Goal: Information Seeking & Learning: Learn about a topic

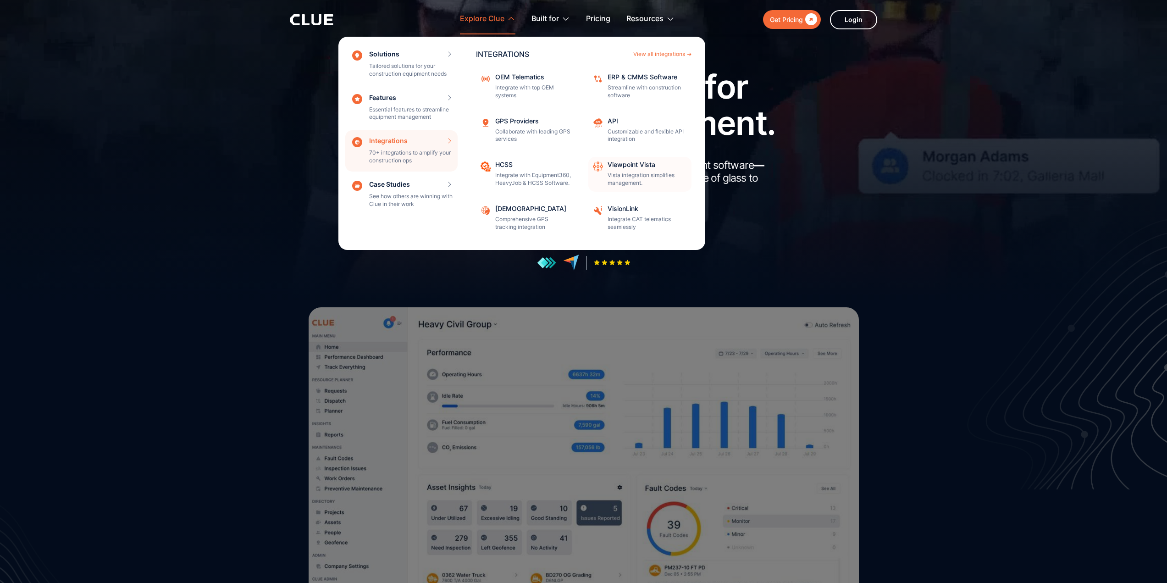
click at [641, 170] on div "Viewpoint Vista Vista integration simplifies management." at bounding box center [647, 174] width 78 height 26
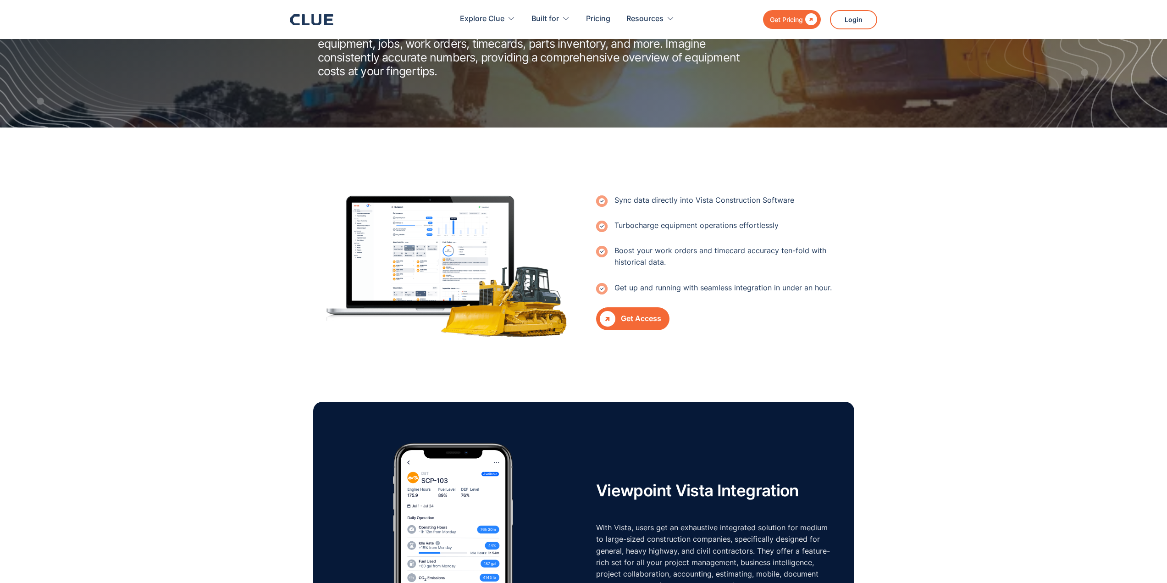
scroll to position [275, 0]
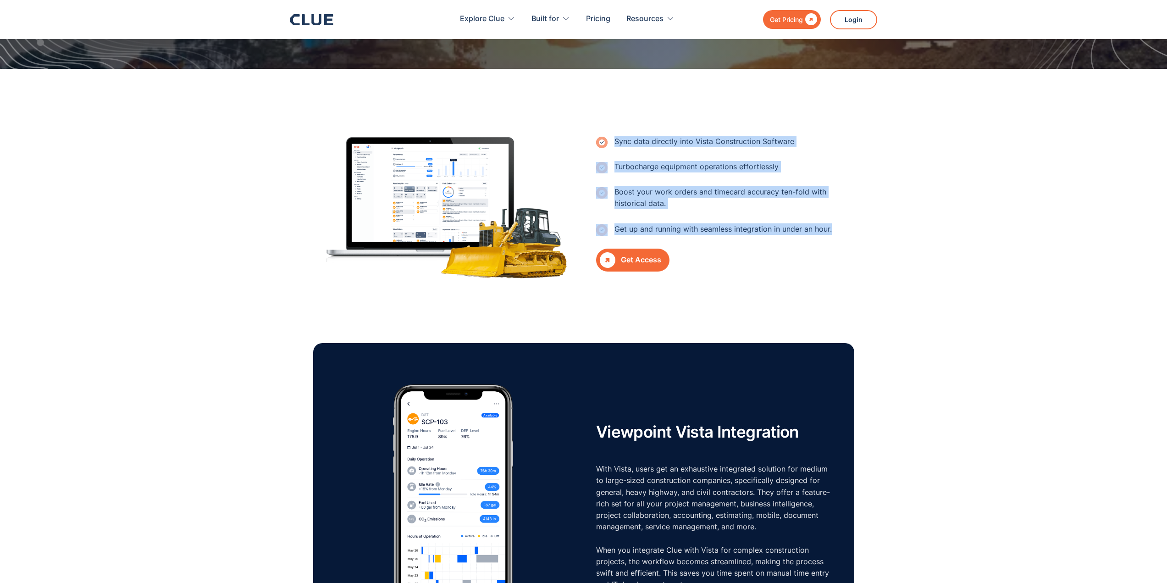
drag, startPoint x: 616, startPoint y: 141, endPoint x: 839, endPoint y: 226, distance: 239.0
click at [839, 236] on div "Sync data directly into Vista Construction Software Turbocharge equipment opera…" at bounding box center [725, 204] width 258 height 136
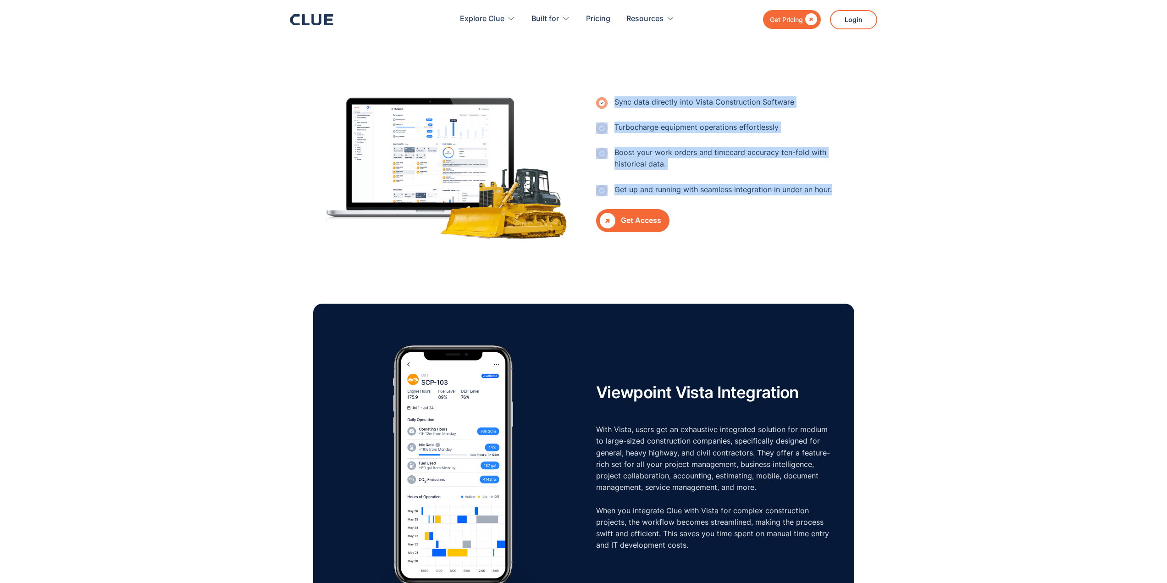
scroll to position [505, 0]
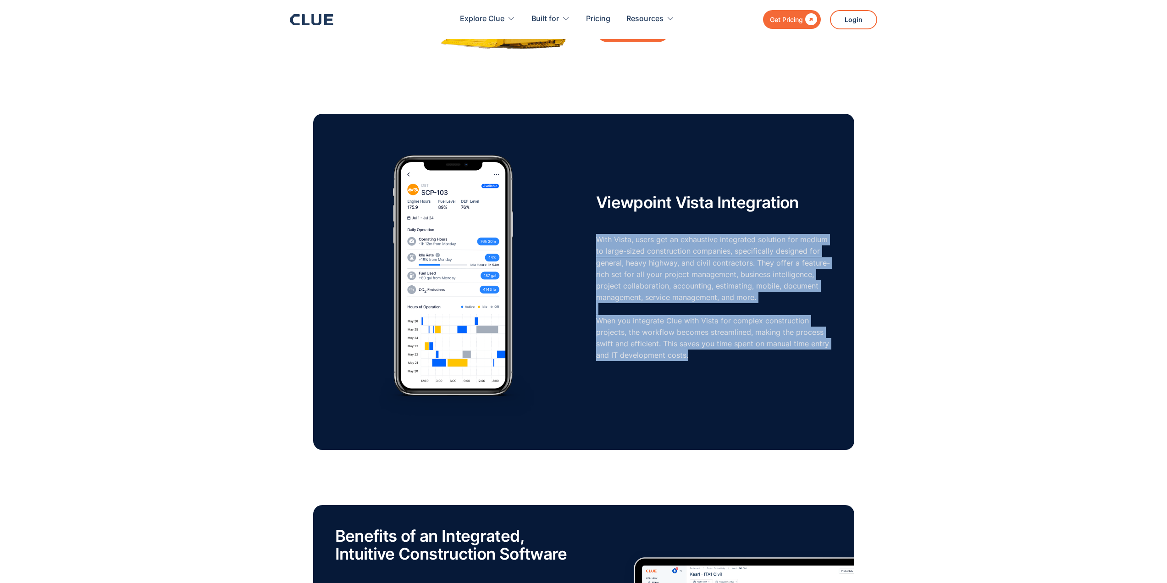
drag, startPoint x: 598, startPoint y: 238, endPoint x: 801, endPoint y: 361, distance: 237.7
click at [801, 361] on p "With Vista, users get an exhaustive integrated solution for medium to large-siz…" at bounding box center [714, 297] width 236 height 127
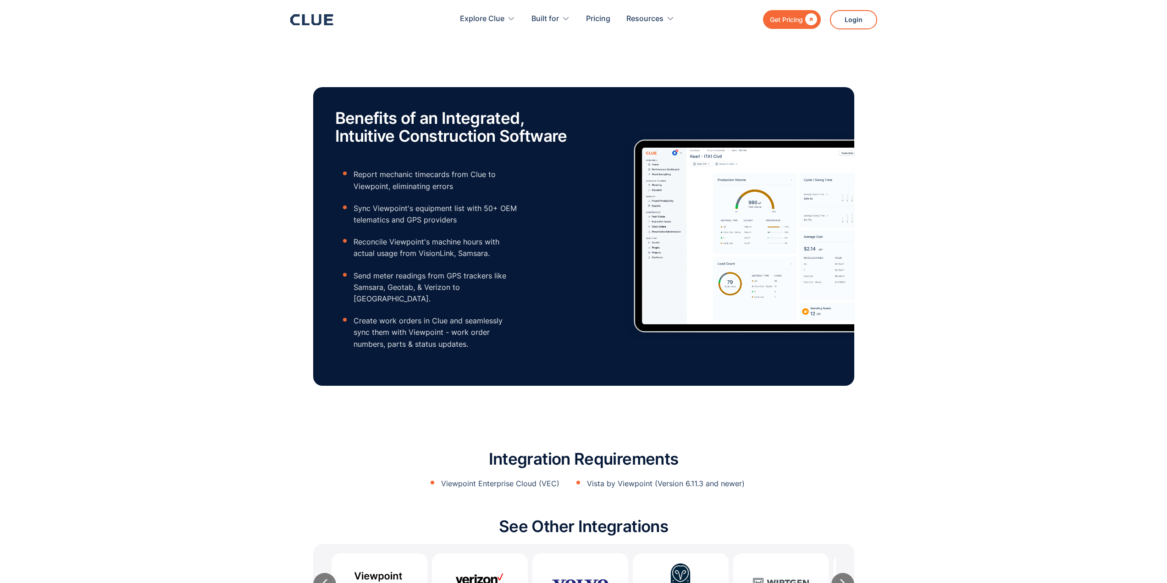
scroll to position [963, 0]
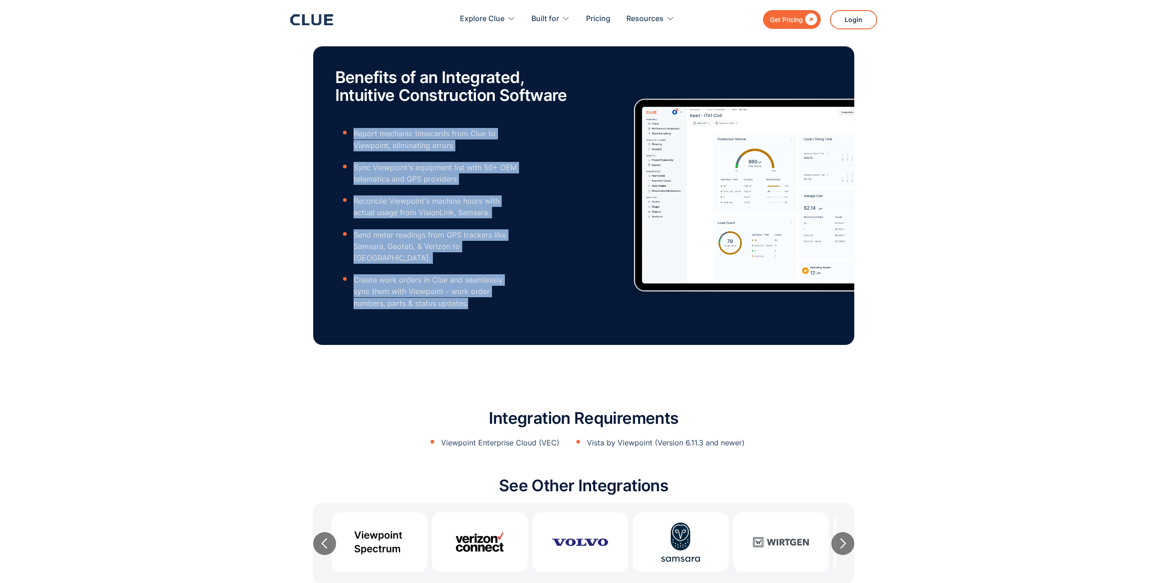
drag, startPoint x: 355, startPoint y: 133, endPoint x: 519, endPoint y: 291, distance: 227.7
click at [519, 291] on div "Benefits of an Integrated, Intuitive Construction Software Report mechanic time…" at bounding box center [458, 195] width 247 height 254
click at [553, 257] on div "Benefits of an Integrated, Intuitive Construction Software Report mechanic time…" at bounding box center [458, 195] width 247 height 254
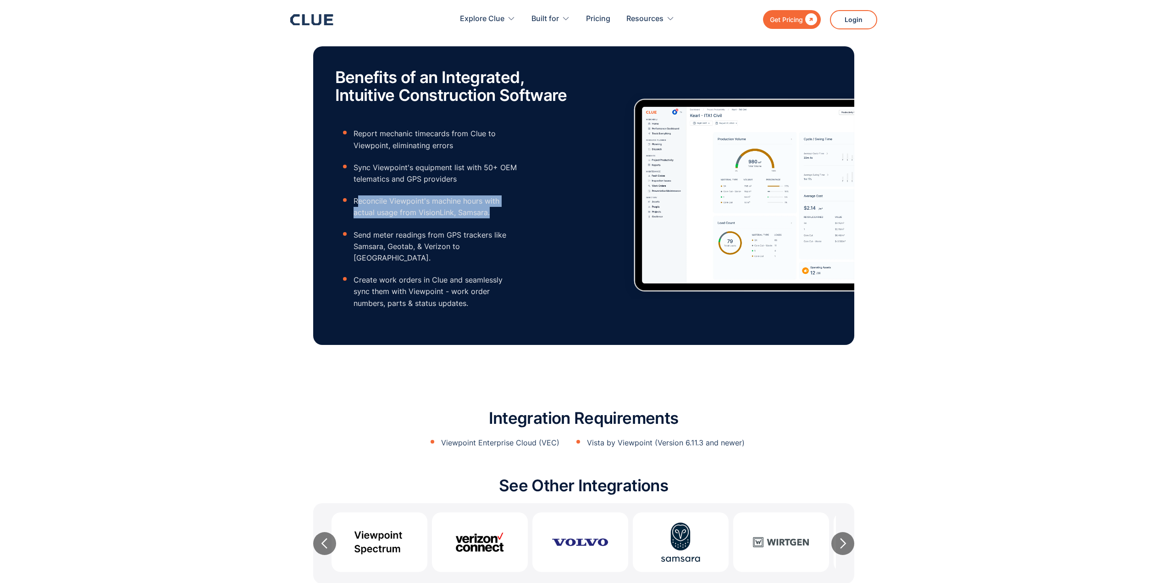
drag, startPoint x: 356, startPoint y: 200, endPoint x: 499, endPoint y: 210, distance: 142.6
click at [499, 210] on p "Reconcile Viewpoint's machine hours with actual usage from VisionLink, Samsara." at bounding box center [436, 206] width 165 height 23
drag, startPoint x: 492, startPoint y: 210, endPoint x: 367, endPoint y: 200, distance: 125.1
click at [350, 200] on ul "Report mechanic timecards from Clue to Viewpoint, eliminating errors Sync Viewp…" at bounding box center [426, 222] width 183 height 191
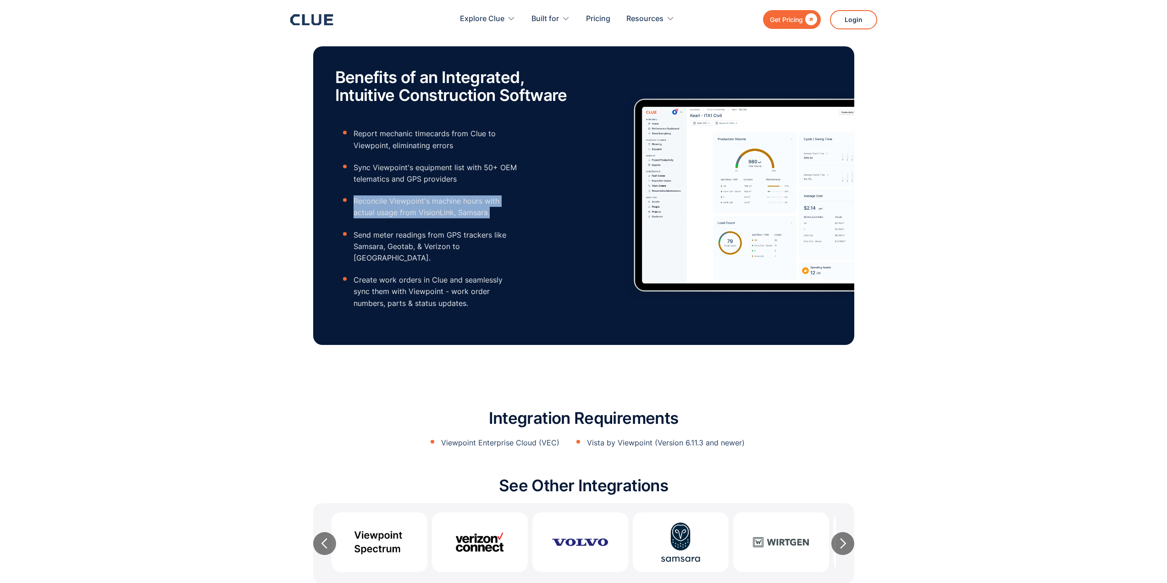
click at [417, 200] on p "Reconcile Viewpoint's machine hours with actual usage from VisionLink, Samsara." at bounding box center [436, 206] width 165 height 23
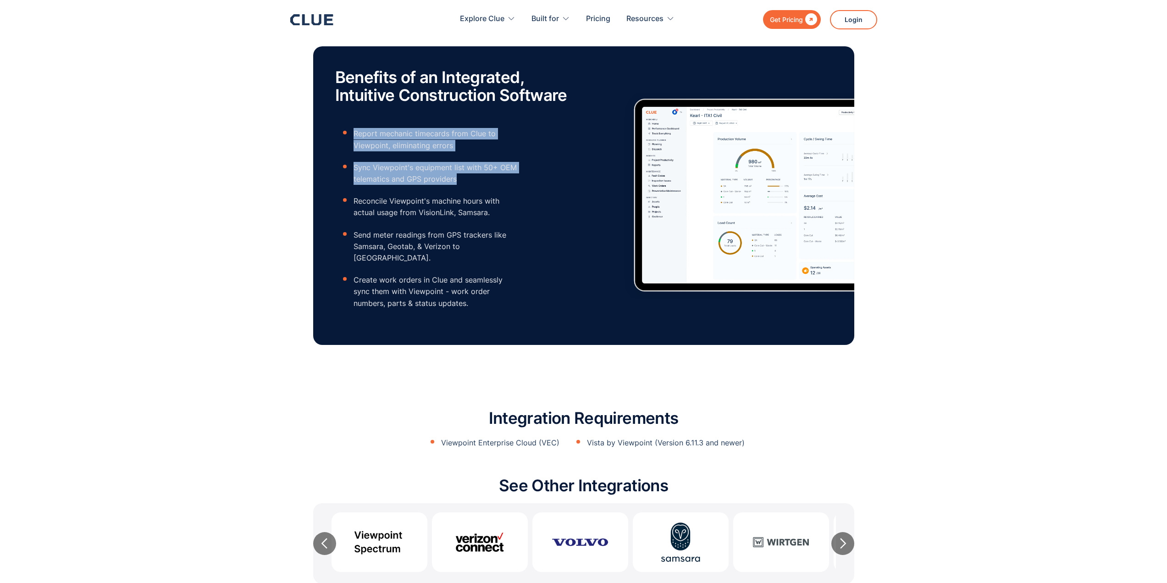
drag, startPoint x: 460, startPoint y: 176, endPoint x: 352, endPoint y: 135, distance: 115.4
click at [352, 135] on ul "Report mechanic timecards from Clue to Viewpoint, eliminating errors Sync Viewp…" at bounding box center [426, 222] width 183 height 191
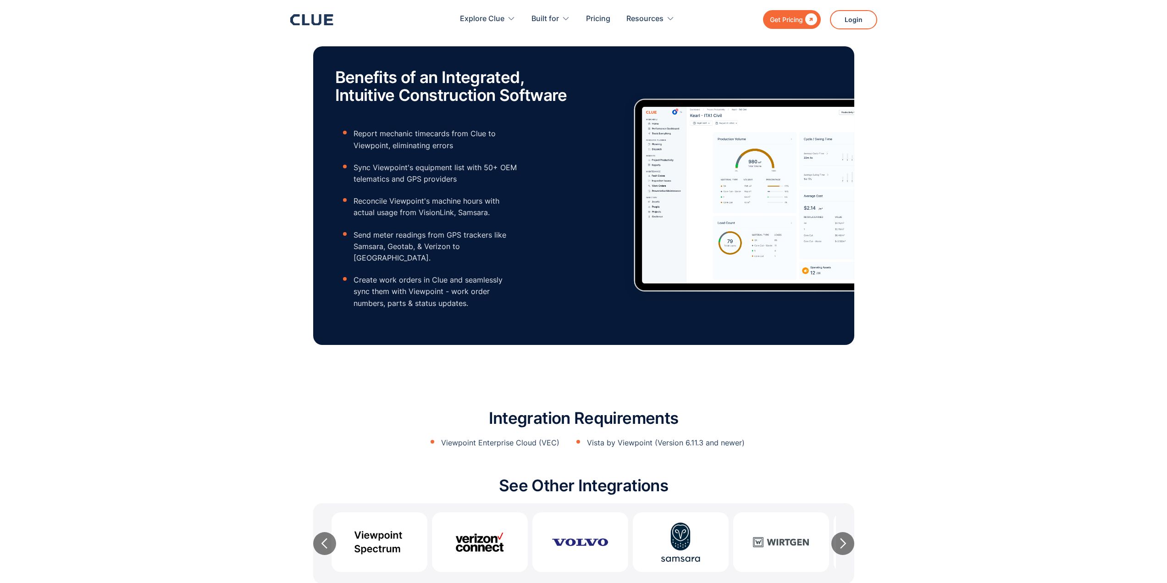
click at [466, 249] on p "Send meter readings from GPS trackers like Samsara, Geotab, & Verizon to Viewpo…" at bounding box center [436, 246] width 165 height 35
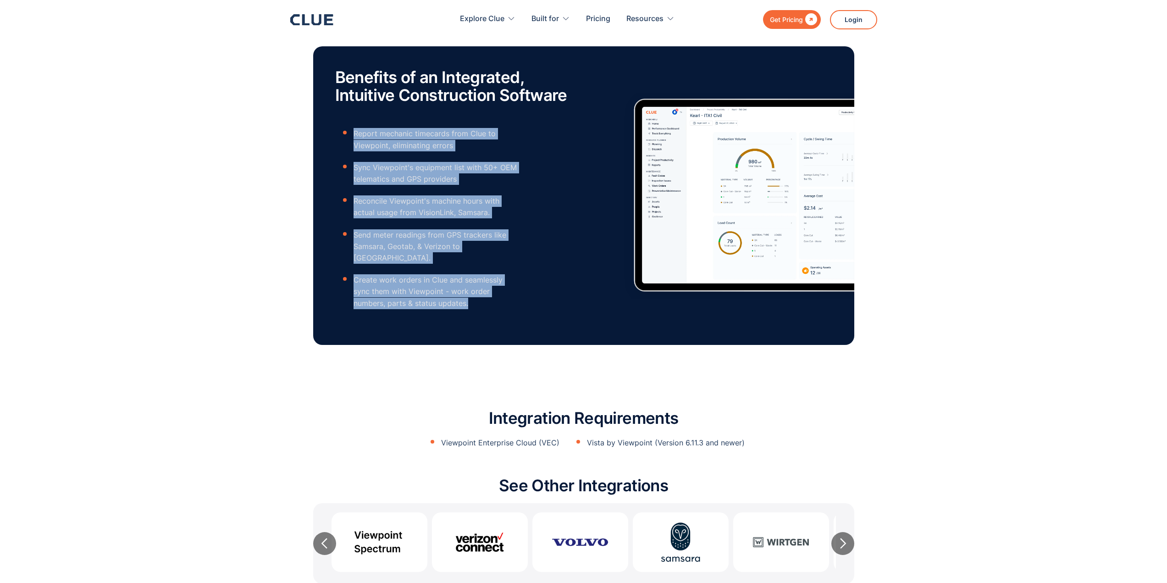
drag, startPoint x: 470, startPoint y: 290, endPoint x: 351, endPoint y: 136, distance: 194.6
click at [351, 136] on ul "Report mechanic timecards from Clue to Viewpoint, eliminating errors Sync Viewp…" at bounding box center [426, 222] width 183 height 191
click at [551, 249] on div "Benefits of an Integrated, Intuitive Construction Software Report mechanic time…" at bounding box center [458, 195] width 247 height 254
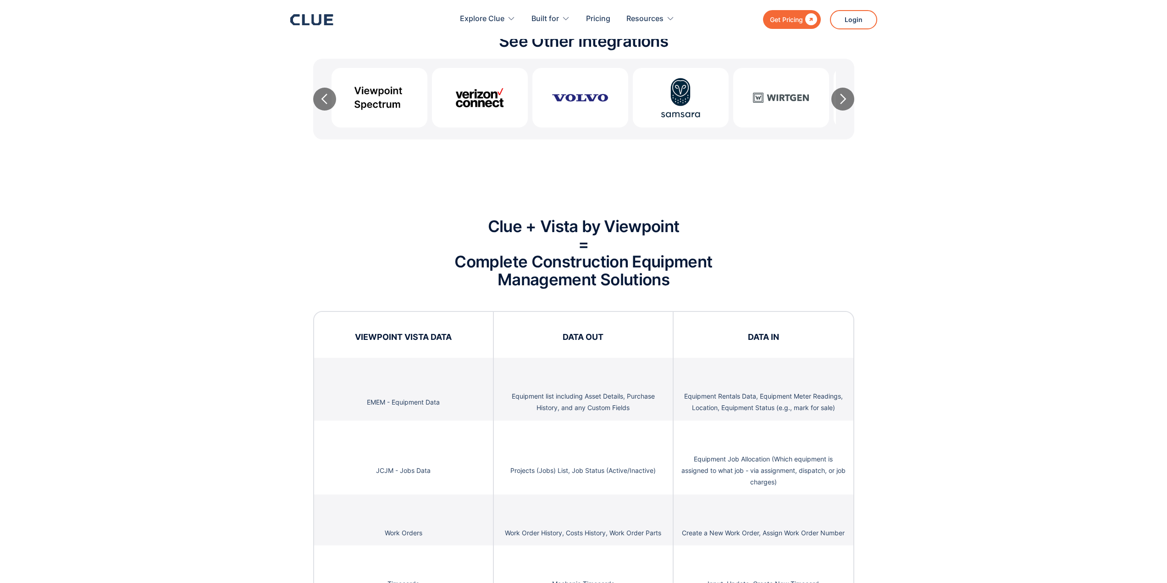
scroll to position [1651, 0]
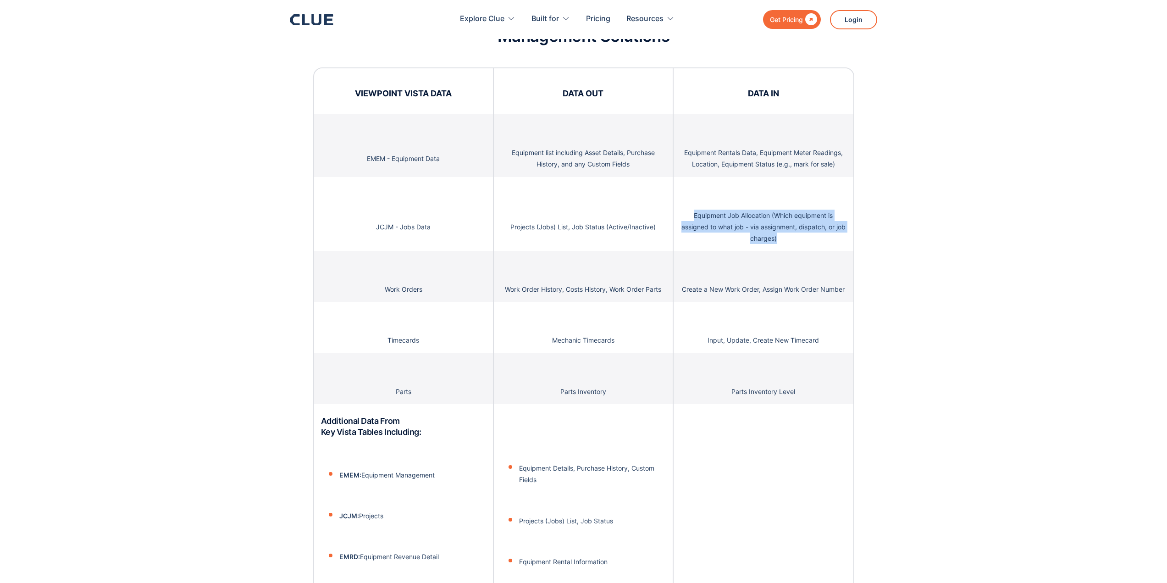
drag, startPoint x: 694, startPoint y: 204, endPoint x: 798, endPoint y: 223, distance: 106.0
click at [798, 223] on p "Equipment Job Allocation (Which equipment is assigned to what job - via assignm…" at bounding box center [764, 227] width 166 height 35
click at [798, 226] on p "Equipment Job Allocation (Which equipment is assigned to what job - via assignm…" at bounding box center [764, 227] width 166 height 35
drag, startPoint x: 786, startPoint y: 225, endPoint x: 695, endPoint y: 206, distance: 92.8
click at [695, 210] on p "Equipment Job Allocation (Which equipment is assigned to what job - via assignm…" at bounding box center [764, 227] width 166 height 35
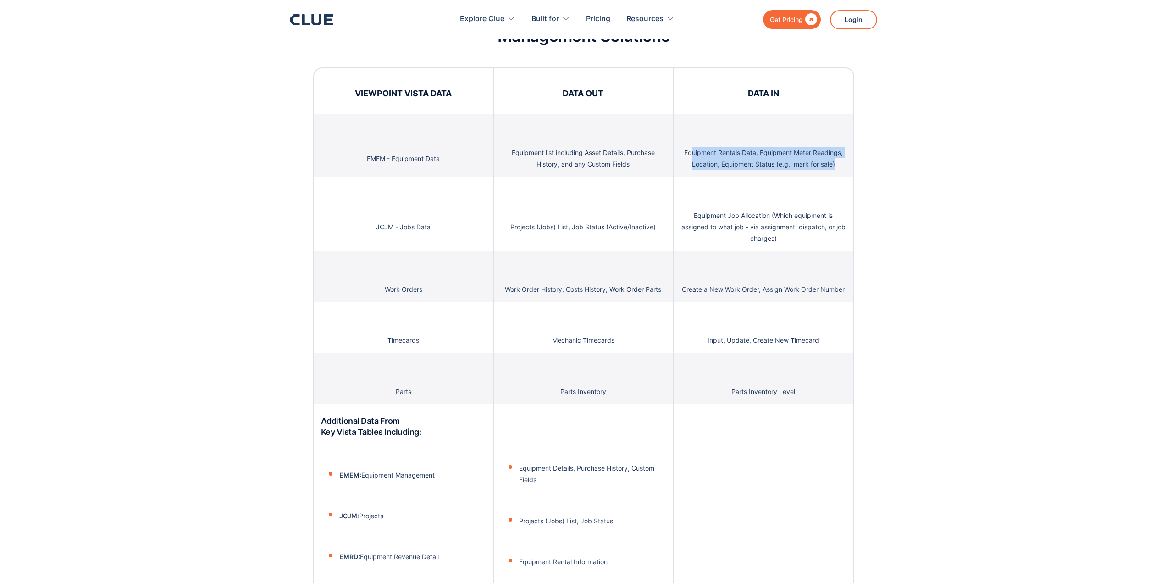
drag, startPoint x: 690, startPoint y: 140, endPoint x: 841, endPoint y: 155, distance: 151.2
click at [841, 155] on p "Equipment Rentals Data, Equipment Meter Readings, Location, Equipment Status (e…" at bounding box center [764, 158] width 166 height 23
click at [823, 153] on p "Equipment Rentals Data, Equipment Meter Readings, Location, Equipment Status (e…" at bounding box center [764, 158] width 166 height 23
drag, startPoint x: 516, startPoint y: 142, endPoint x: 826, endPoint y: 153, distance: 310.3
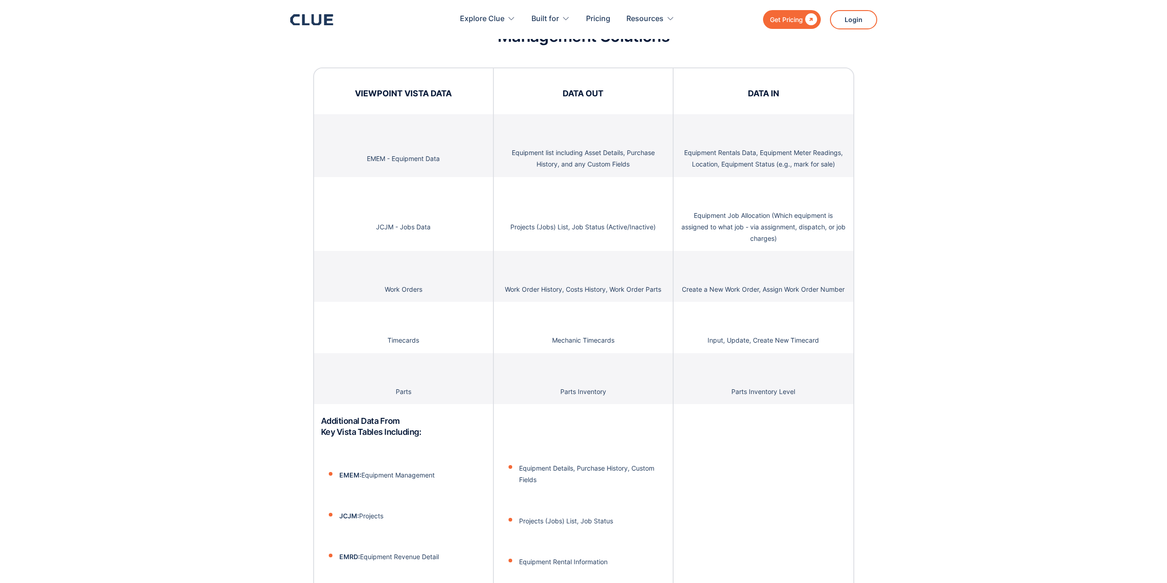
click at [790, 177] on div "Equipment Job Allocation (Which equipment is assigned to what job - via assignm…" at bounding box center [764, 214] width 180 height 74
drag, startPoint x: 684, startPoint y: 144, endPoint x: 739, endPoint y: 200, distance: 78.5
click at [701, 210] on p "Equipment Job Allocation (Which equipment is assigned to what job - via assignm…" at bounding box center [764, 227] width 166 height 35
drag, startPoint x: 689, startPoint y: 200, endPoint x: 817, endPoint y: 228, distance: 130.6
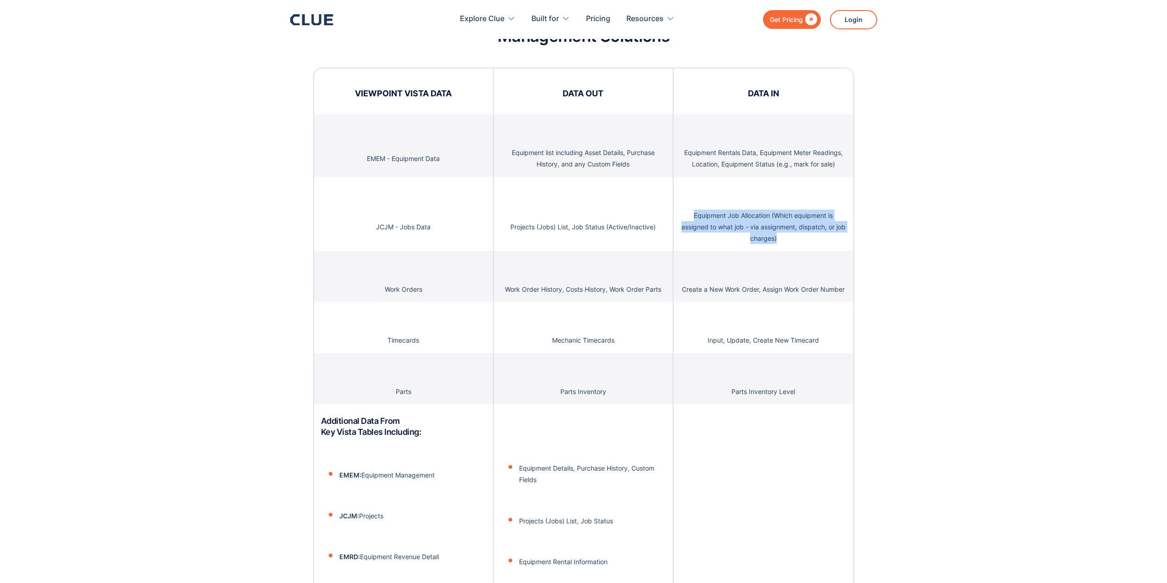
click at [817, 228] on p "Equipment Job Allocation (Which equipment is assigned to what job - via assignm…" at bounding box center [764, 227] width 166 height 35
drag, startPoint x: 510, startPoint y: 215, endPoint x: 653, endPoint y: 272, distance: 153.7
click at [690, 283] on p "Create a New Work Order, Assign Work Order Number" at bounding box center [763, 288] width 163 height 11
drag, startPoint x: 681, startPoint y: 274, endPoint x: 849, endPoint y: 282, distance: 167.6
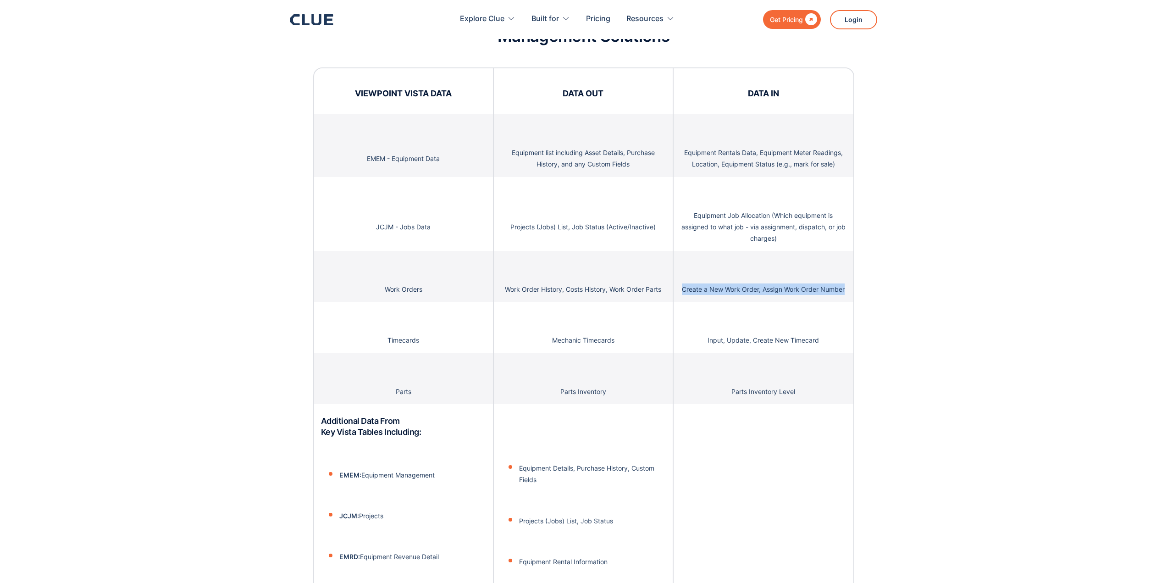
click at [849, 282] on div "Create a New Work Order, Assign Work Order Number" at bounding box center [764, 276] width 180 height 51
drag, startPoint x: 507, startPoint y: 278, endPoint x: 663, endPoint y: 279, distance: 155.5
click at [663, 279] on div "Work Order History, Costs History, Work Order Parts" at bounding box center [584, 276] width 180 height 51
click at [652, 302] on div "Mechanic Timecards" at bounding box center [584, 327] width 180 height 51
drag, startPoint x: 542, startPoint y: 328, endPoint x: 827, endPoint y: 329, distance: 284.9
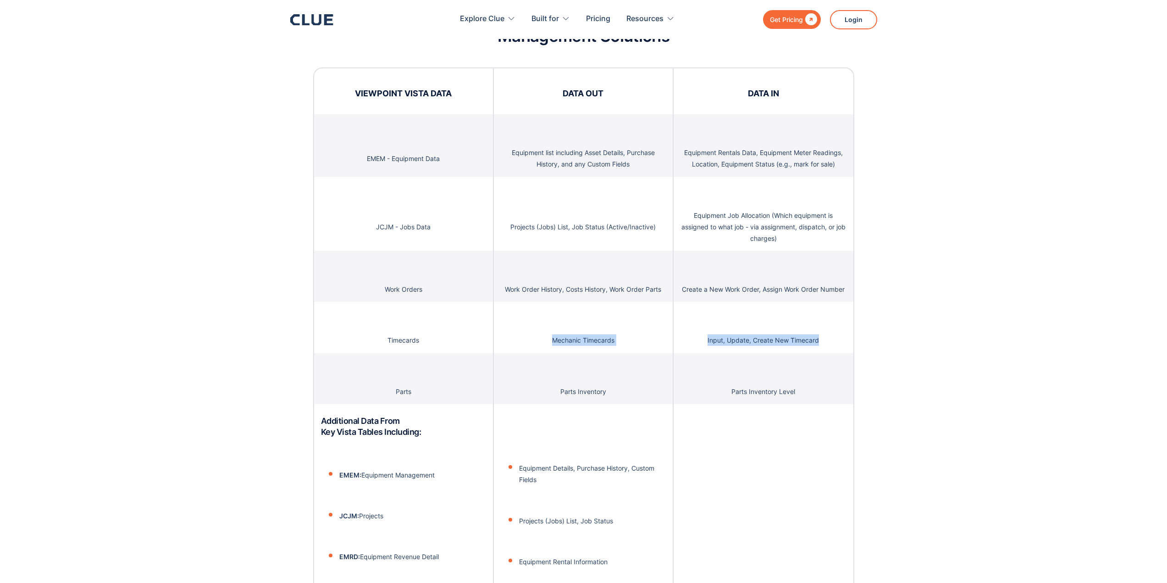
click at [827, 329] on div "Input, Update, Create New Timecard" at bounding box center [764, 327] width 180 height 51
drag, startPoint x: 573, startPoint y: 378, endPoint x: 804, endPoint y: 371, distance: 230.8
click at [671, 333] on div "Mechanic Timecards" at bounding box center [584, 327] width 180 height 51
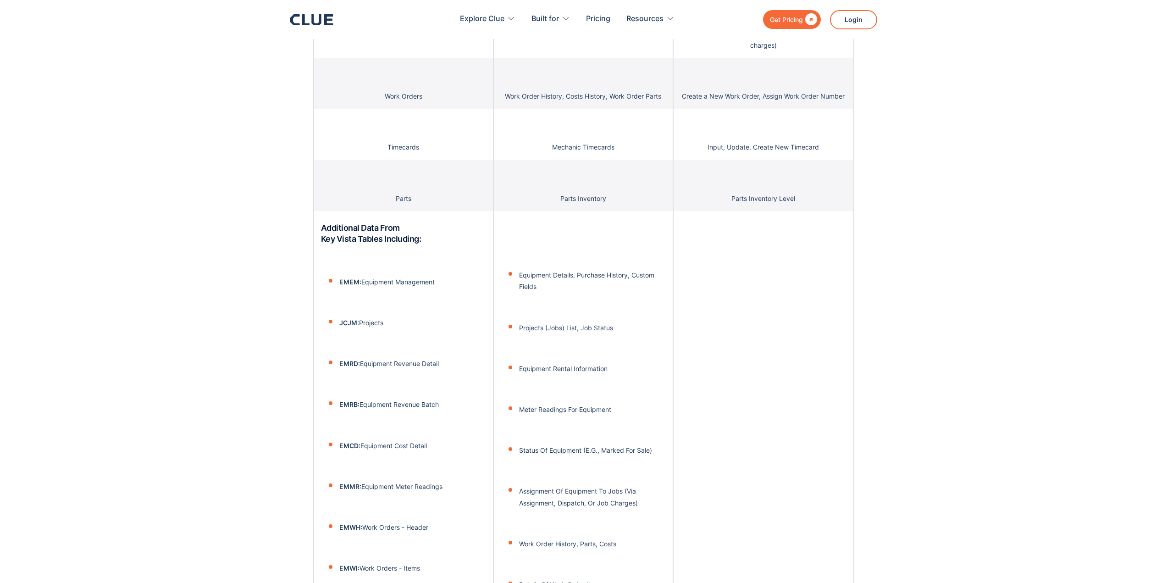
scroll to position [1881, 0]
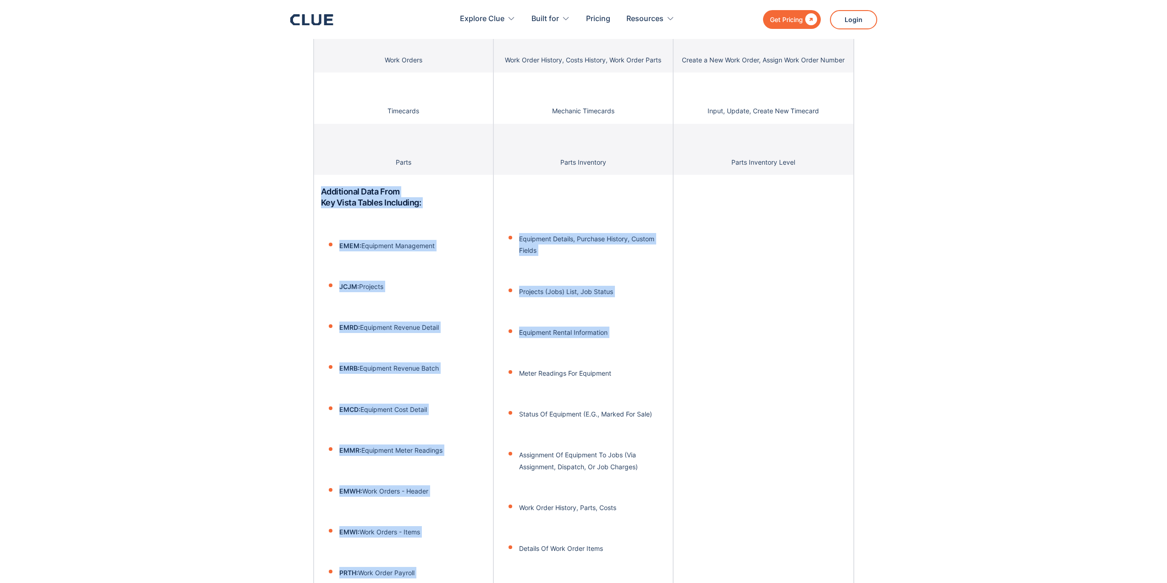
drag, startPoint x: 323, startPoint y: 178, endPoint x: 630, endPoint y: 339, distance: 346.1
click at [630, 339] on div "VIEWPOINT VISTA DATA DATA OUT DATA IN EMEM - Equipment Data Equipment list incl…" at bounding box center [583, 419] width 541 height 1162
click at [625, 340] on li "Meter Readings For Equipment" at bounding box center [592, 359] width 147 height 39
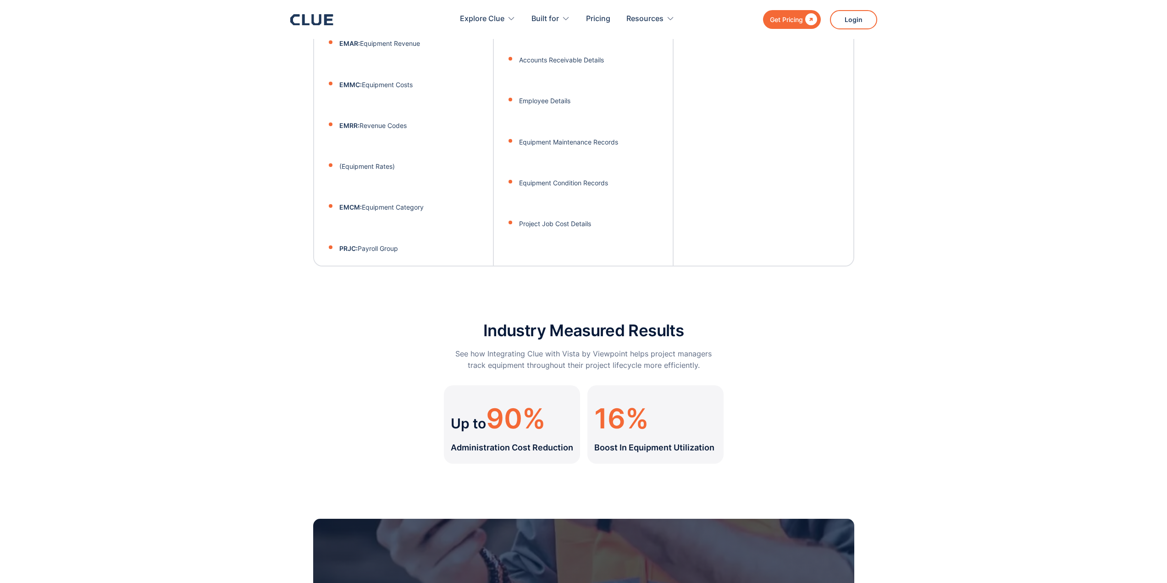
scroll to position [2660, 0]
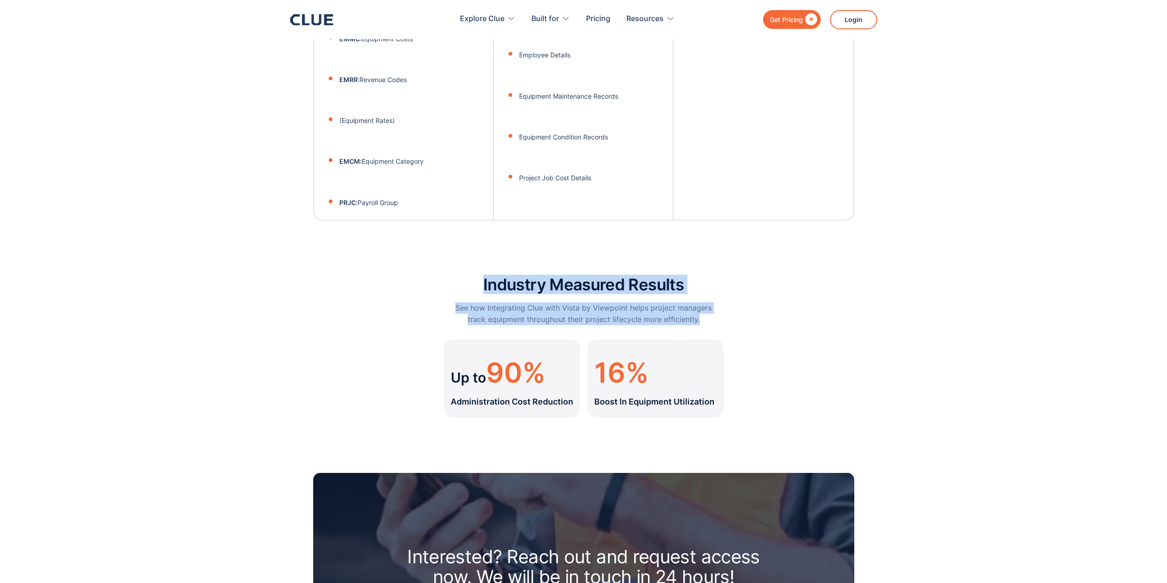
drag, startPoint x: 481, startPoint y: 274, endPoint x: 719, endPoint y: 307, distance: 240.3
click at [719, 307] on div "Industry Measured Results See how Integrating Clue with Vista by Viewpoint help…" at bounding box center [583, 347] width 541 height 142
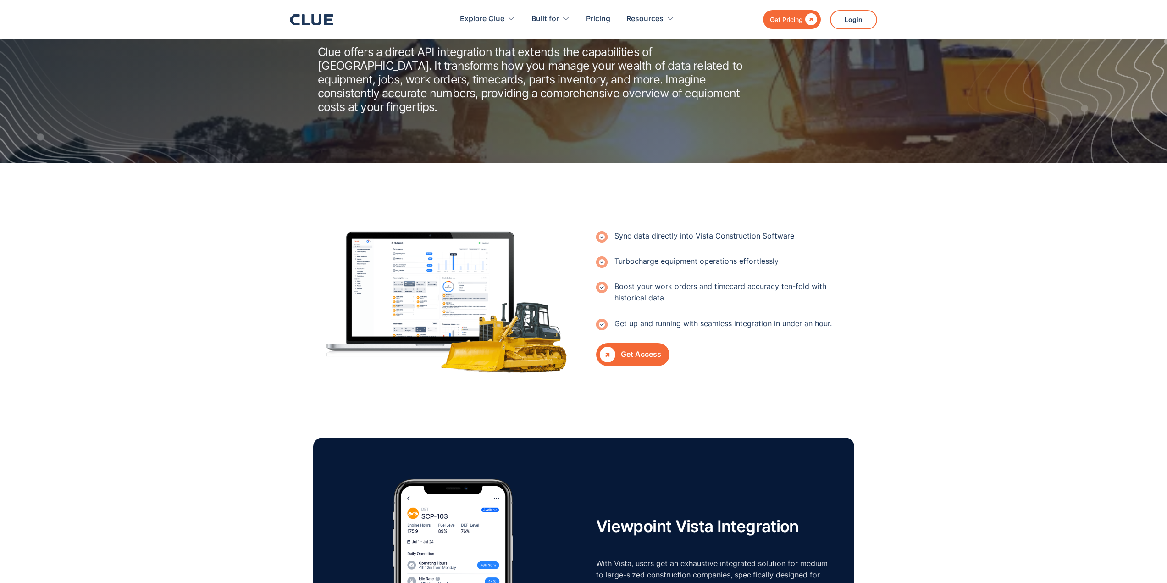
scroll to position [0, 0]
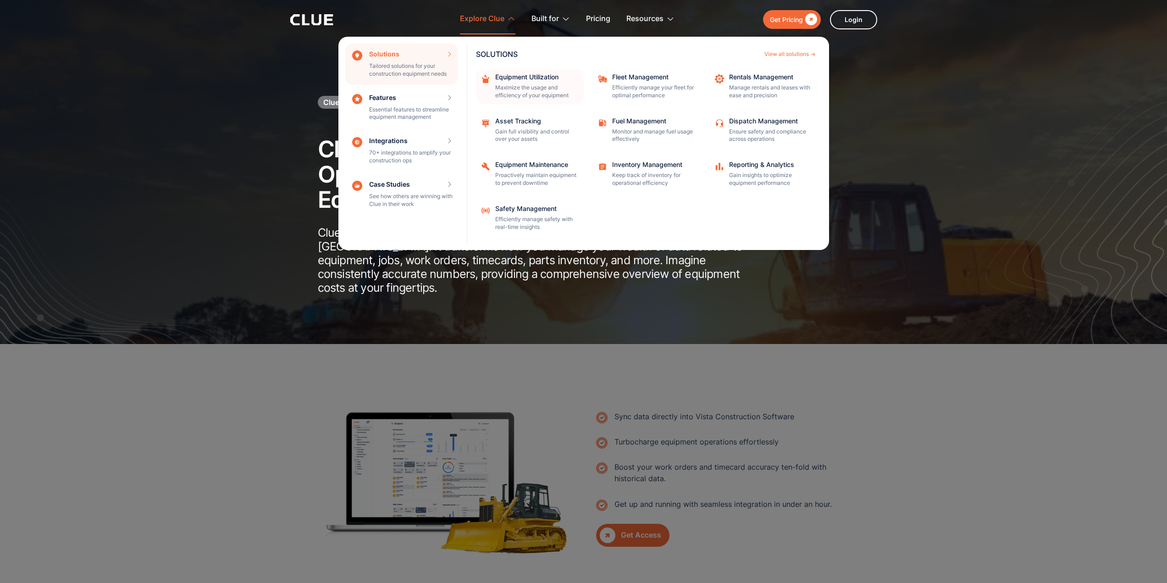
click at [528, 78] on div "Equipment Utilization" at bounding box center [536, 77] width 83 height 6
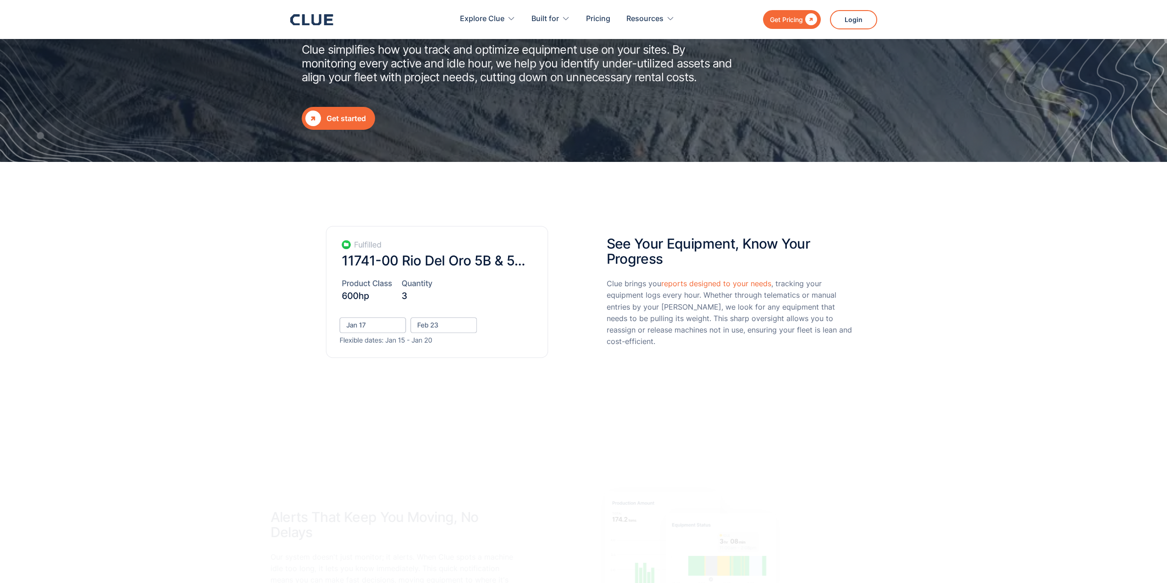
scroll to position [183, 0]
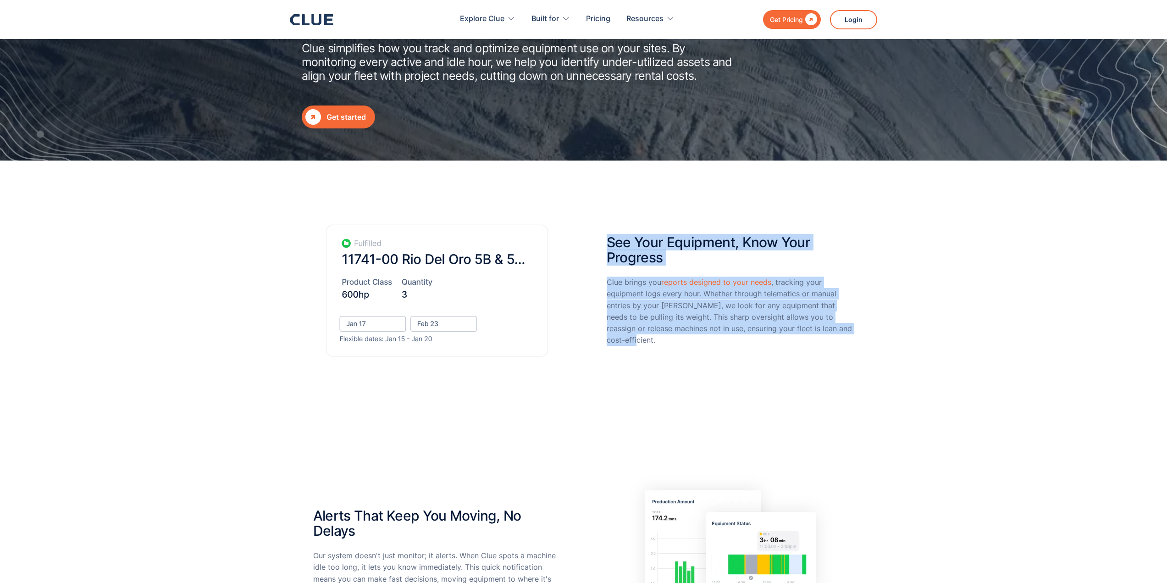
drag, startPoint x: 610, startPoint y: 240, endPoint x: 855, endPoint y: 333, distance: 261.9
click at [863, 344] on div "See Your Equipment, Know Your Progress Clue brings you reports designed to your…" at bounding box center [583, 293] width 1167 height 265
click at [854, 315] on p "Clue brings you reports designed to your needs , tracking your equipment logs e…" at bounding box center [731, 311] width 248 height 69
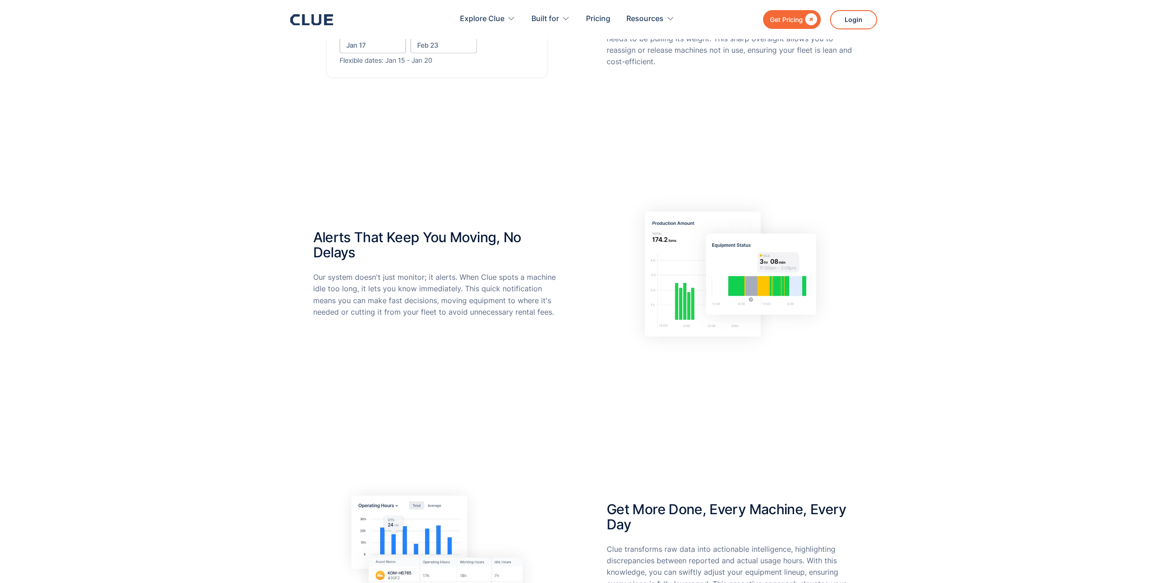
scroll to position [596, 0]
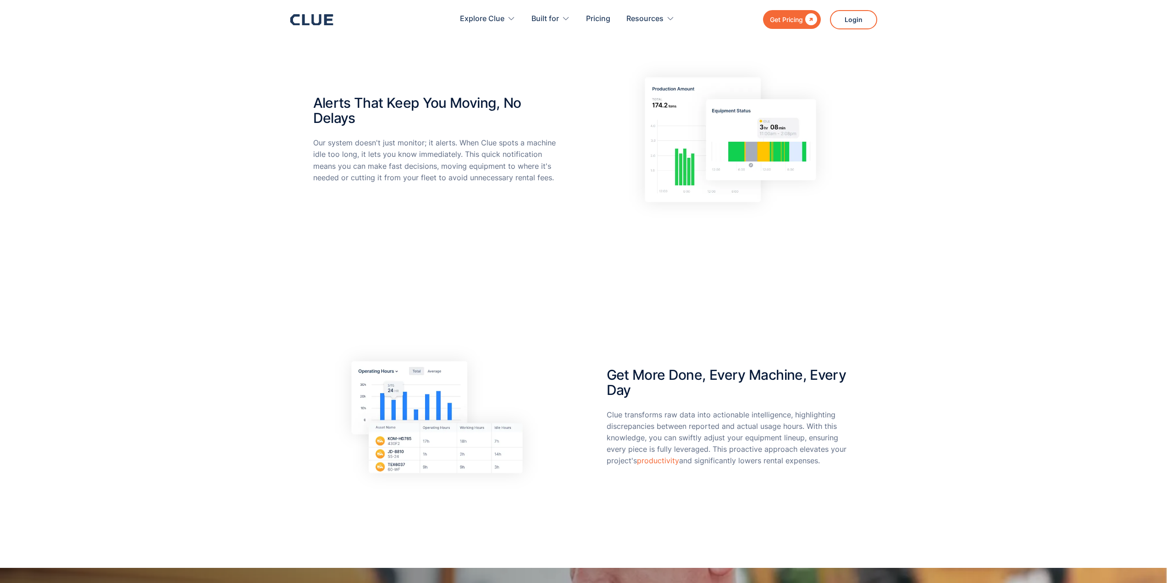
drag, startPoint x: 319, startPoint y: 106, endPoint x: 885, endPoint y: 464, distance: 670.0
click at [882, 397] on div "Get More Done, Every Machine, Every Day Clue transforms raw data into actionabl…" at bounding box center [583, 432] width 1167 height 271
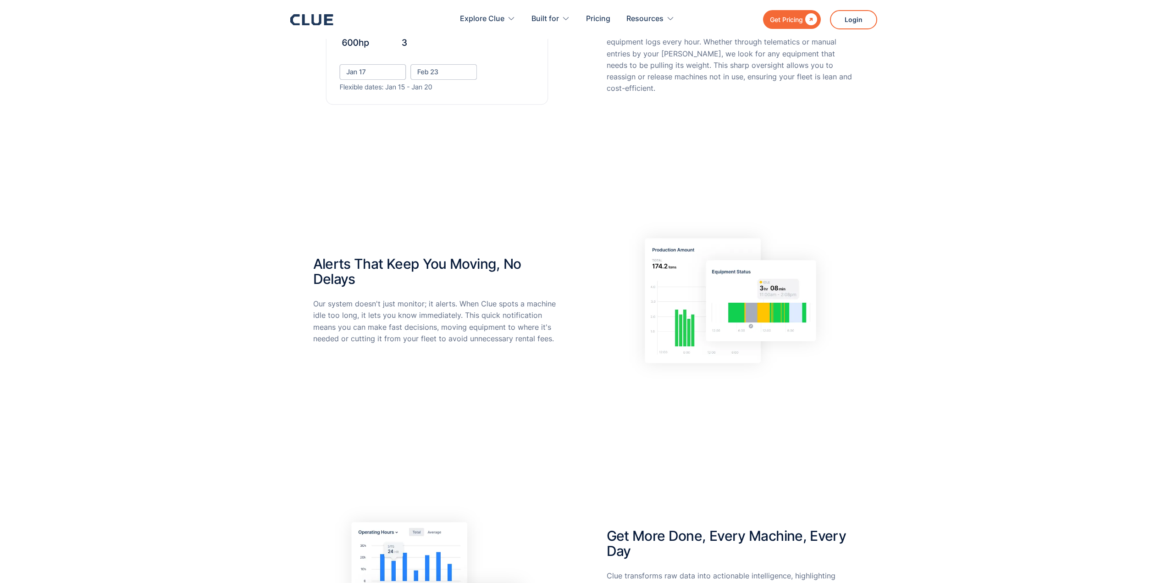
scroll to position [413, 0]
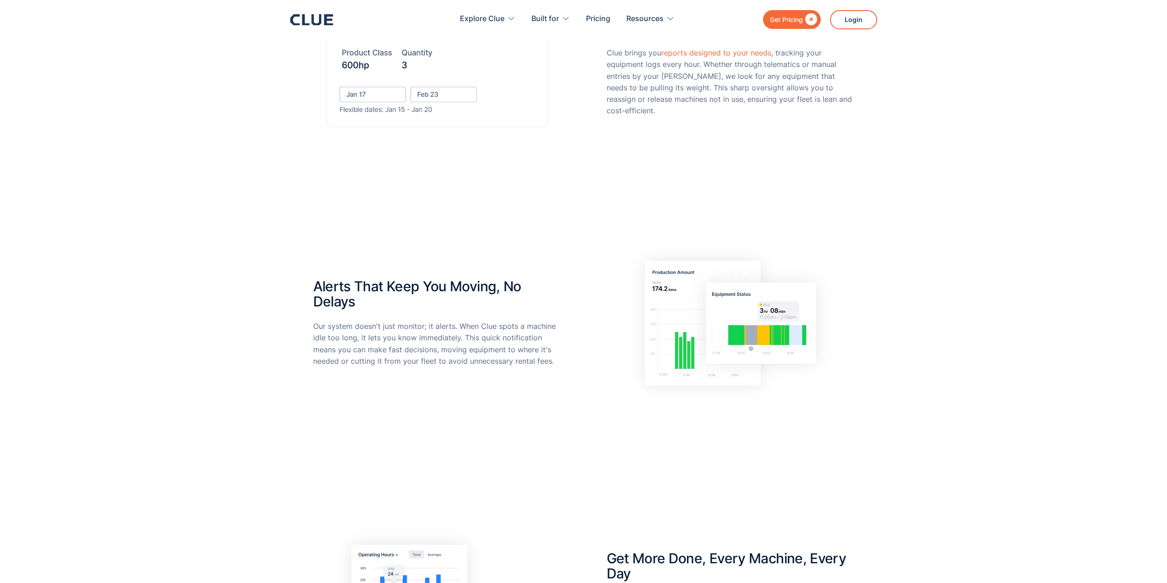
drag, startPoint x: 301, startPoint y: 287, endPoint x: 605, endPoint y: 359, distance: 312.1
click at [629, 362] on div "Alerts That Keep You Moving, No Delays Our system doesn't just monitor; it aler…" at bounding box center [583, 338] width 1167 height 284
click at [584, 337] on div "Alerts That Keep You Moving, No Delays Our system doesn't just monitor; it aler…" at bounding box center [583, 323] width 541 height 177
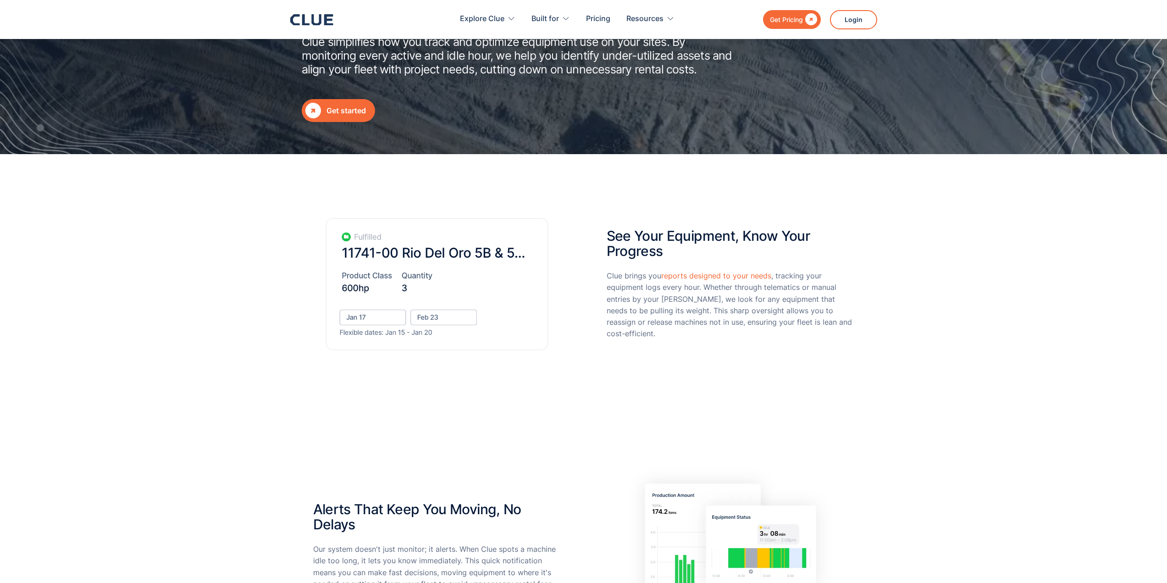
scroll to position [183, 0]
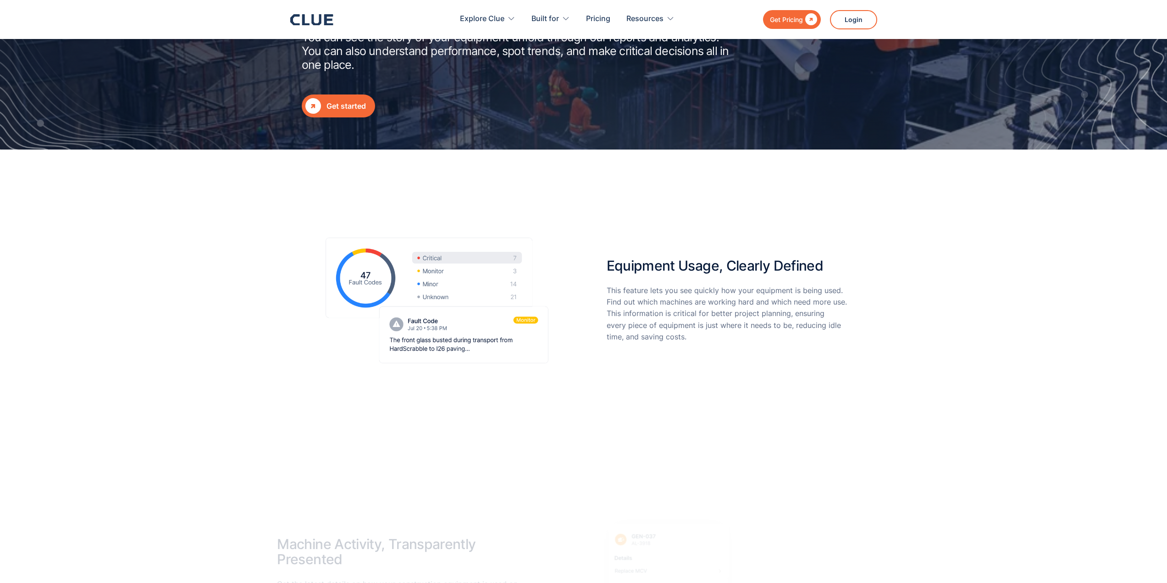
scroll to position [229, 0]
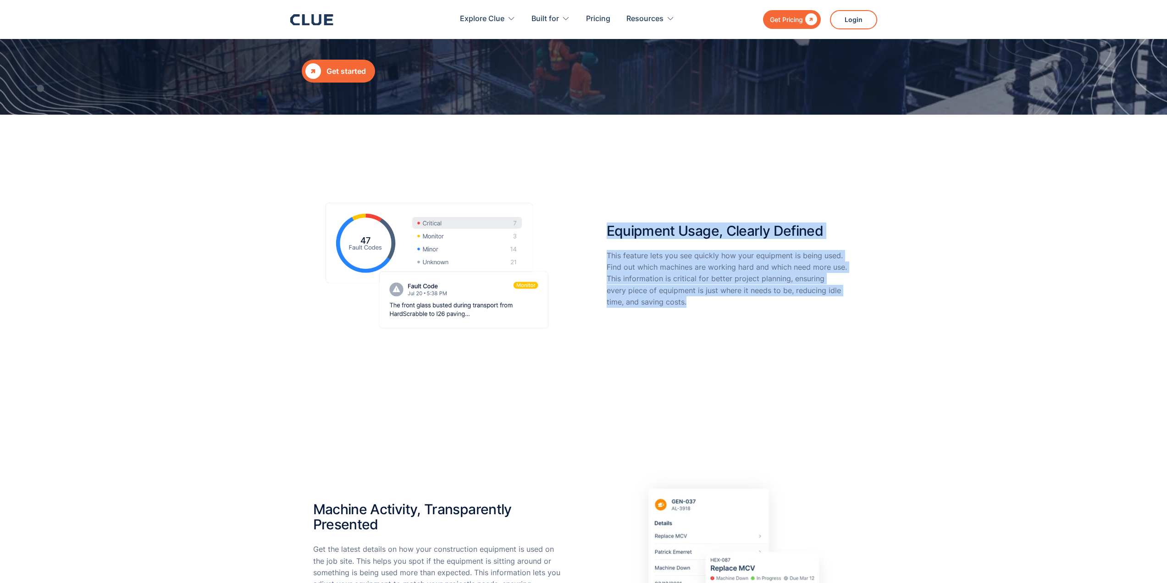
drag, startPoint x: 601, startPoint y: 228, endPoint x: 705, endPoint y: 303, distance: 127.4
click at [705, 303] on div "Equipment Usage, Clearly Defined This feature lets you see quickly how your equ…" at bounding box center [583, 265] width 541 height 174
click at [715, 303] on p "This feature lets you see quickly how your equipment is being used. Find out wh…" at bounding box center [731, 279] width 248 height 58
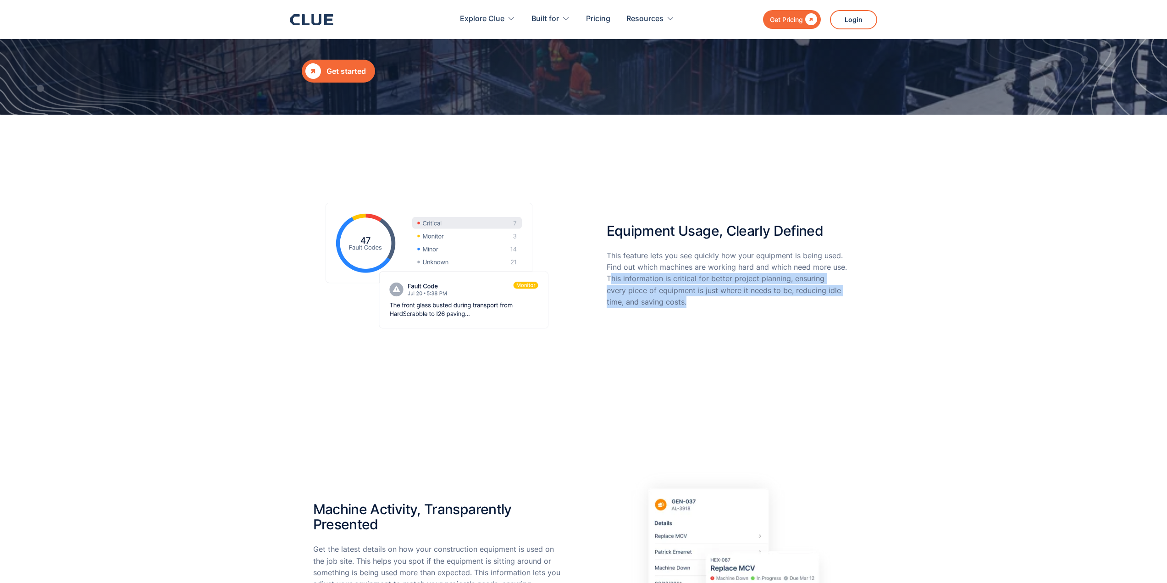
drag, startPoint x: 612, startPoint y: 278, endPoint x: 712, endPoint y: 298, distance: 102.0
click at [712, 298] on p "This feature lets you see quickly how your equipment is being used. Find out wh…" at bounding box center [731, 279] width 248 height 58
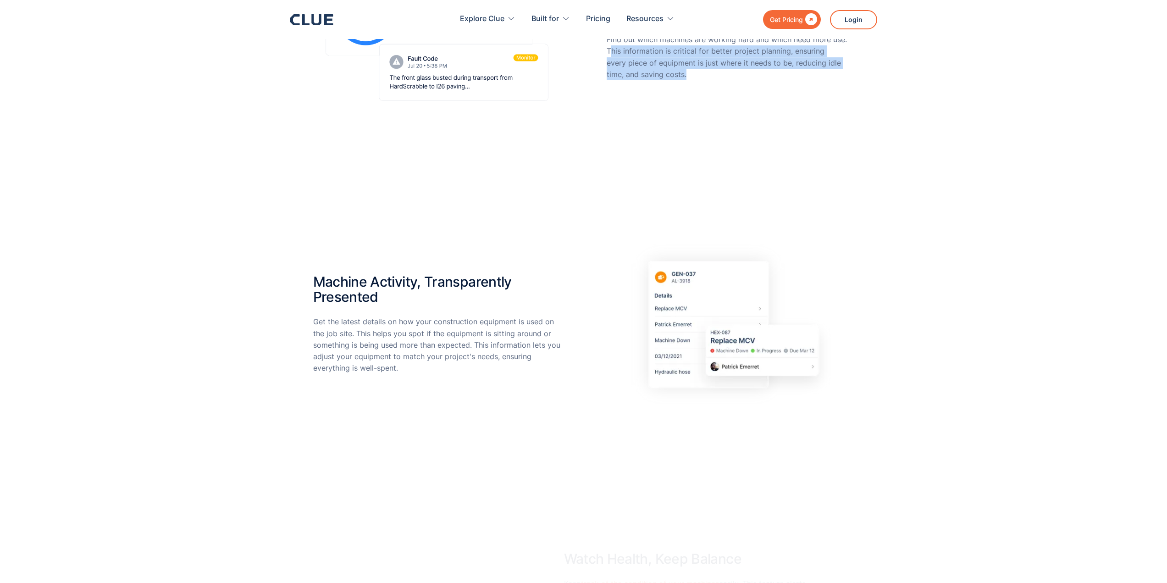
scroll to position [459, 0]
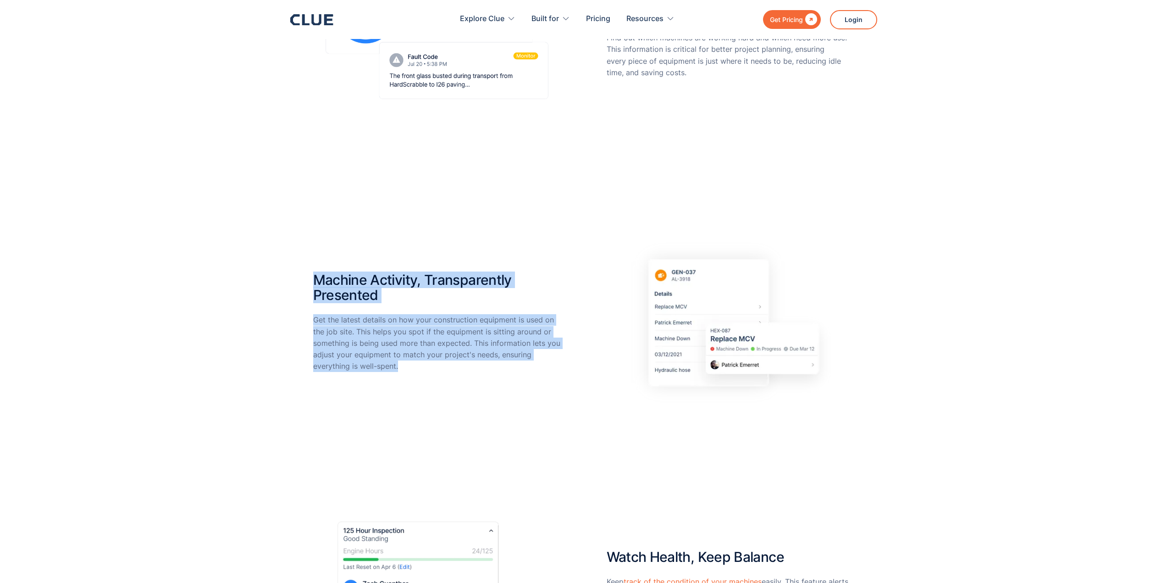
drag, startPoint x: 312, startPoint y: 277, endPoint x: 533, endPoint y: 368, distance: 238.8
click at [533, 368] on div "Machine Activity, Transparently Presented Get the latest details on how your co…" at bounding box center [583, 337] width 1167 height 291
click at [532, 361] on p "Get the latest details on how your construction equipment is used on the job si…" at bounding box center [437, 343] width 248 height 58
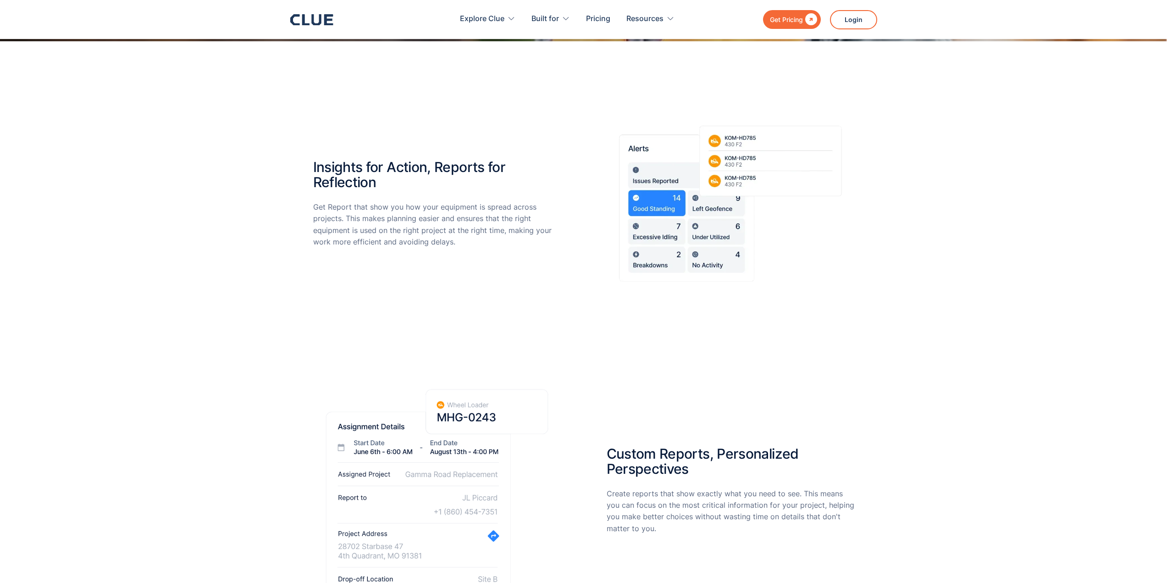
scroll to position [1330, 0]
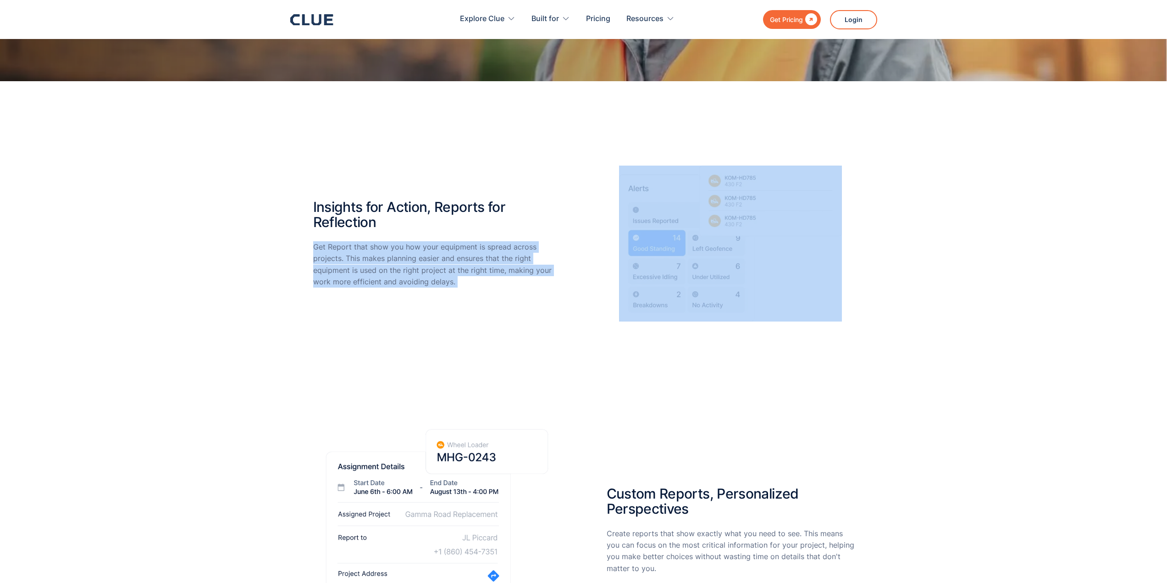
drag, startPoint x: 312, startPoint y: 248, endPoint x: 853, endPoint y: 312, distance: 545.1
click at [838, 310] on div "Insights for Action, Reports for Reflection Get Report that show you how your e…" at bounding box center [583, 390] width 1167 height 619
click at [924, 310] on div "Insights for Action, Reports for Reflection Get Report that show you how your e…" at bounding box center [583, 390] width 1167 height 619
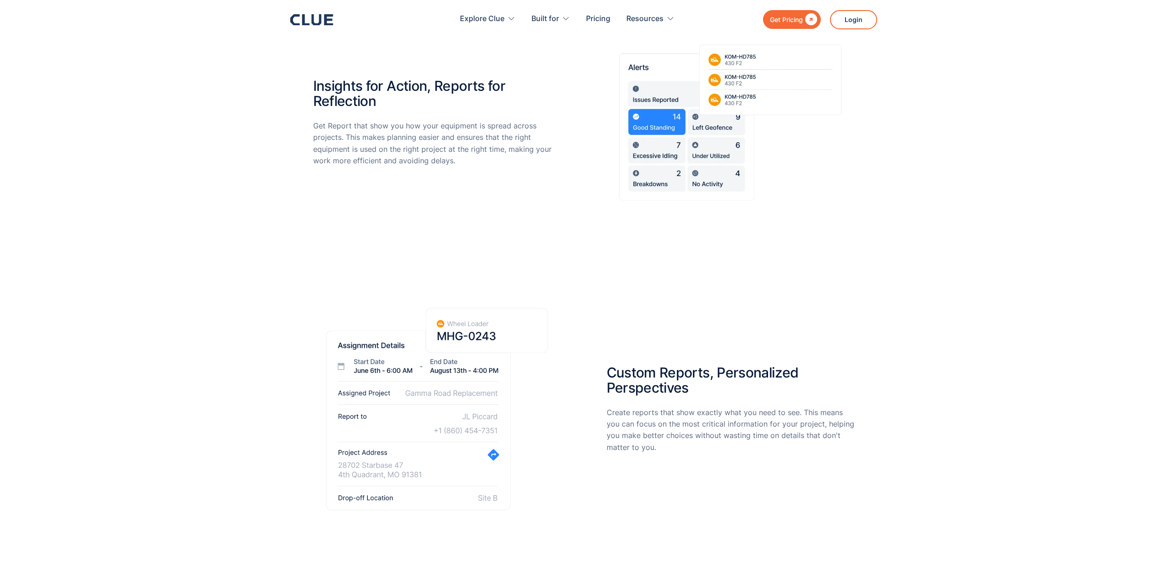
scroll to position [1468, 0]
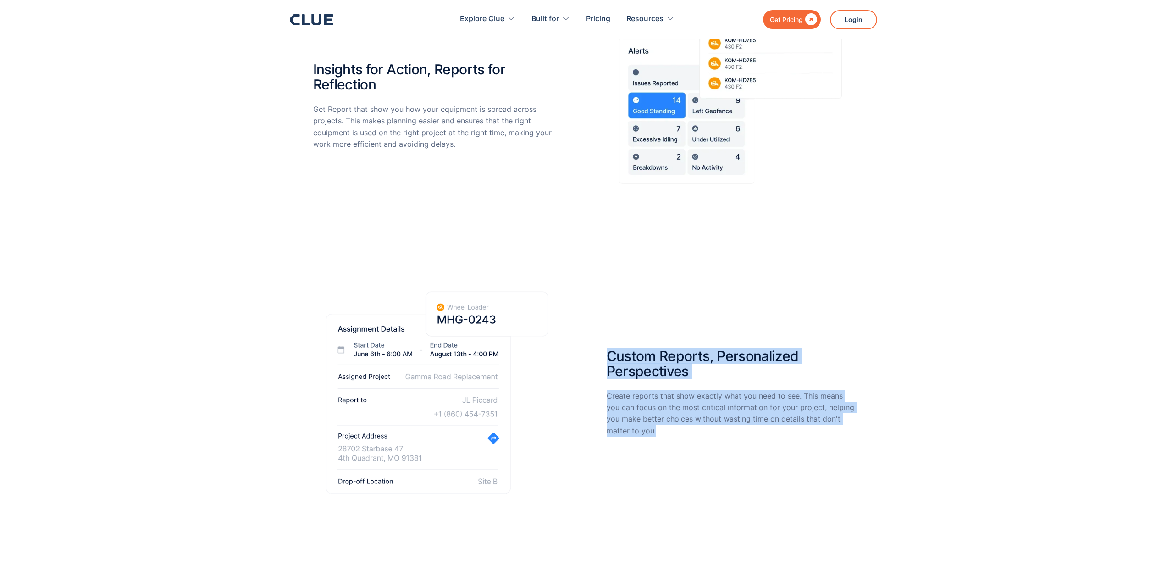
drag, startPoint x: 600, startPoint y: 353, endPoint x: 698, endPoint y: 431, distance: 125.7
click at [698, 431] on div "Custom Reports, Personalized Perspectives Create reports that show exactly what…" at bounding box center [583, 392] width 541 height 203
click at [693, 436] on p "Create reports that show exactly what you need to see. This means you can focus…" at bounding box center [731, 413] width 248 height 46
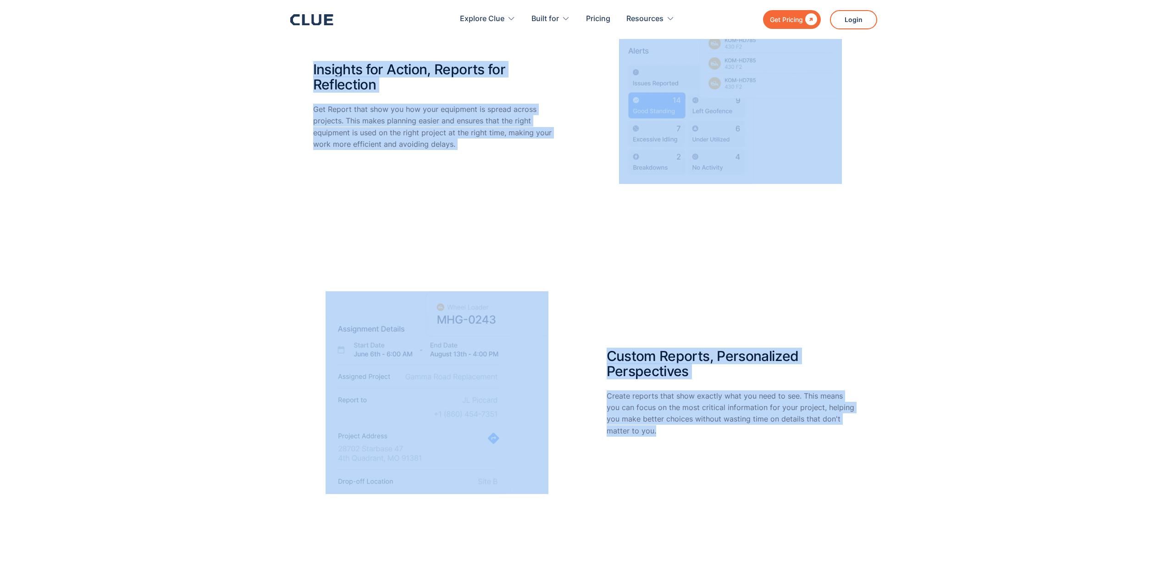
drag, startPoint x: 656, startPoint y: 431, endPoint x: 276, endPoint y: 61, distance: 530.7
click at [276, 61] on div "Insights for Action, Reports for Reflection Get Report that show you how your e…" at bounding box center [583, 253] width 1167 height 619
click at [477, 235] on div "Insights for Action, Reports for Reflection Get Report that show you how your e…" at bounding box center [583, 253] width 1167 height 619
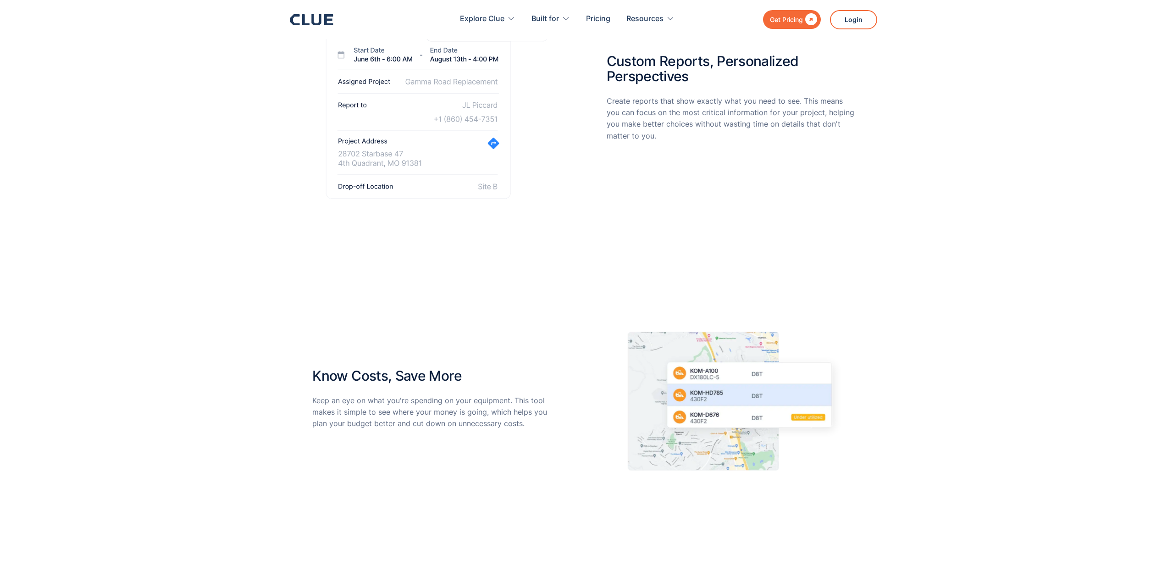
scroll to position [1835, 0]
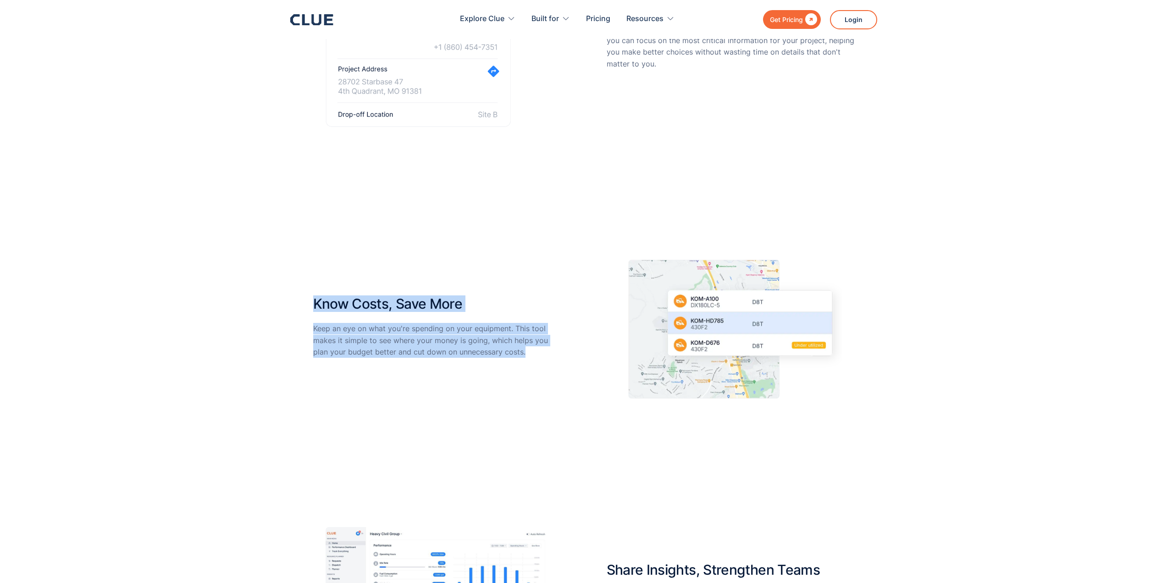
drag, startPoint x: 328, startPoint y: 304, endPoint x: 577, endPoint y: 367, distance: 257.6
click at [577, 367] on div "Know Costs, Save More Keep an eye on what you're spending on your equipment. Th…" at bounding box center [583, 326] width 541 height 185
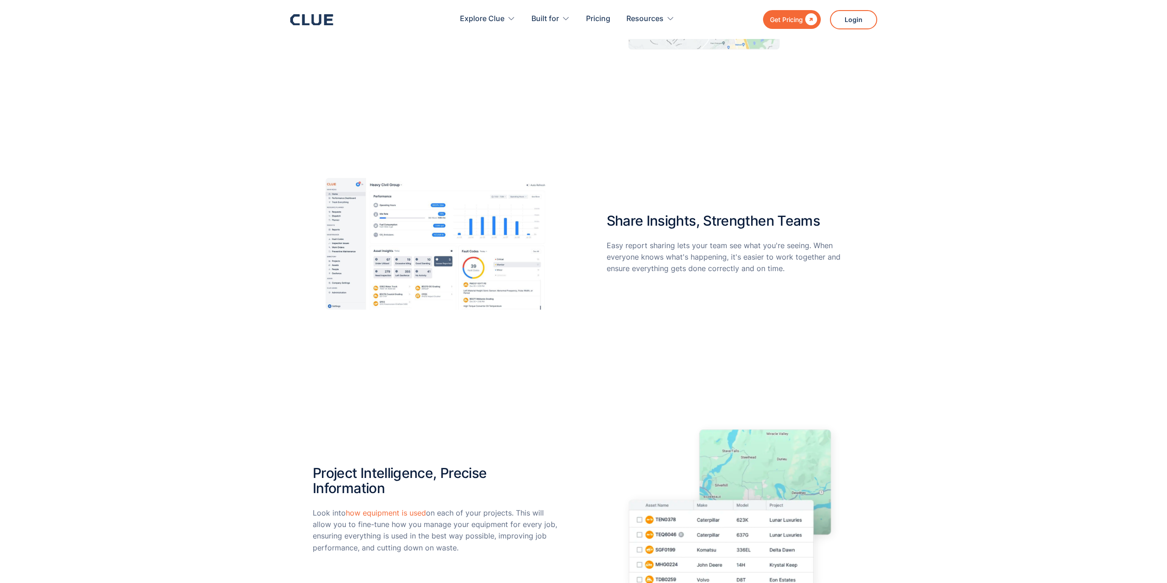
scroll to position [2202, 0]
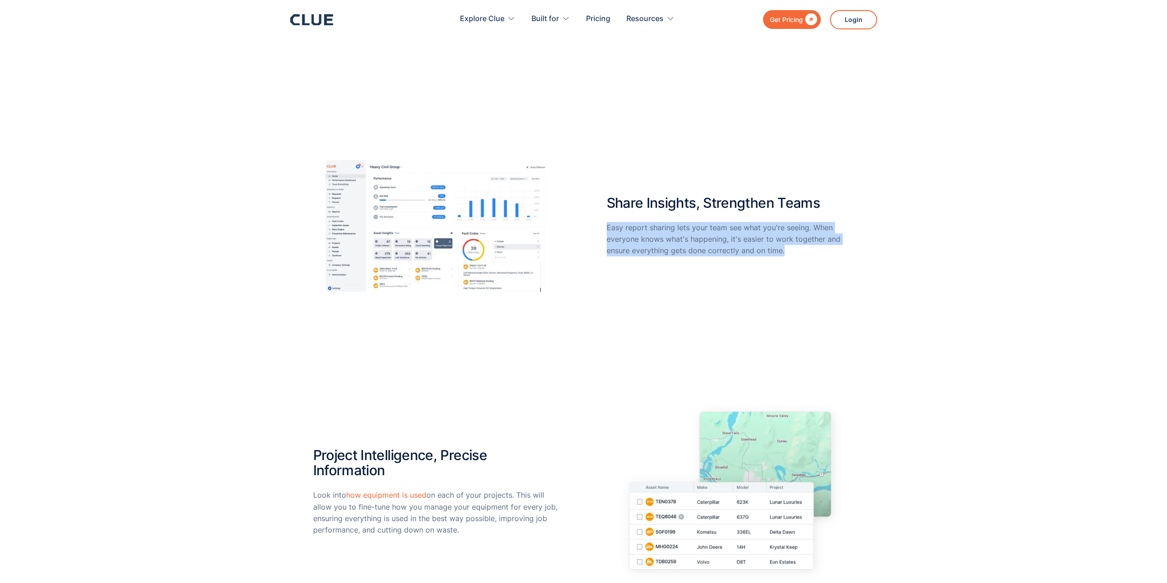
drag, startPoint x: 604, startPoint y: 228, endPoint x: 820, endPoint y: 264, distance: 219.1
click at [820, 264] on div "Share Insights, Strengthen Teams Easy report sharing lets your team see what yo…" at bounding box center [583, 226] width 541 height 132
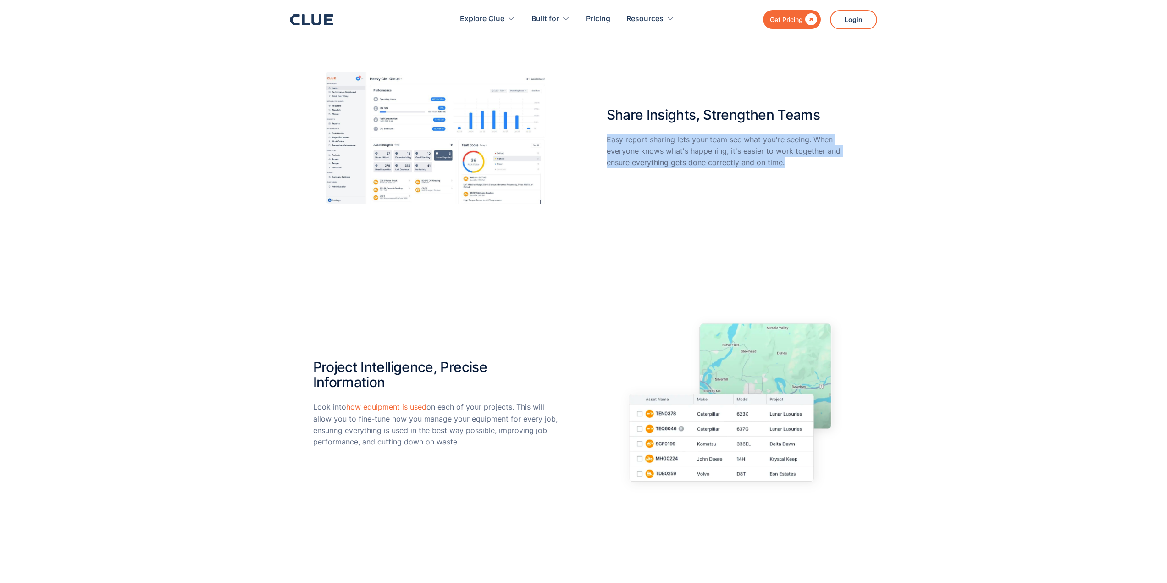
scroll to position [2294, 0]
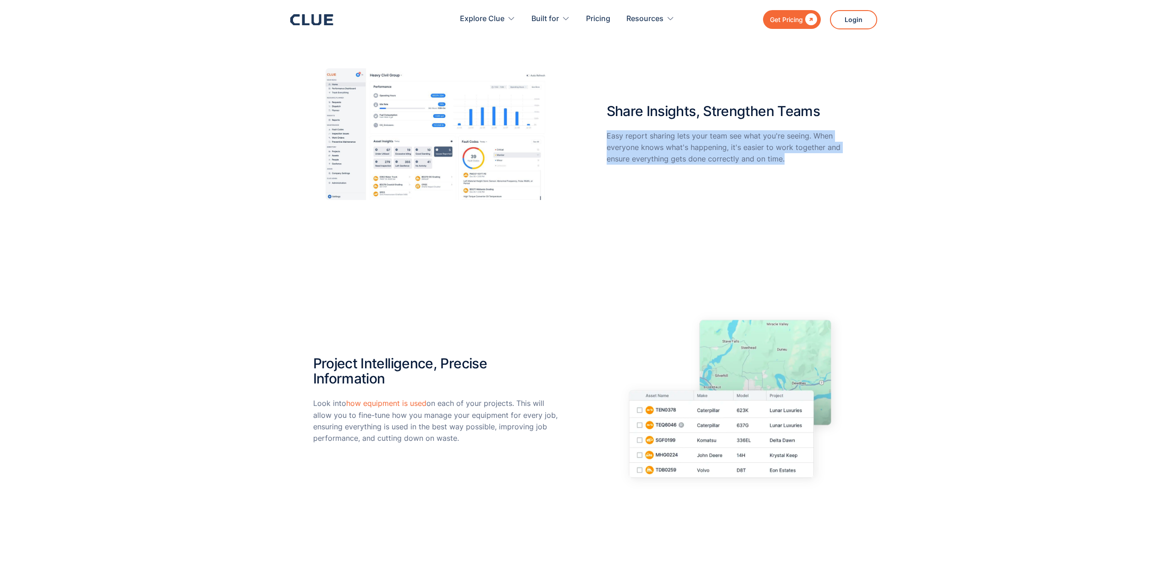
drag, startPoint x: 312, startPoint y: 358, endPoint x: 511, endPoint y: 435, distance: 213.6
click at [510, 445] on div "Share Insights, Strengthen Teams Easy report sharing lets your team see what yo…" at bounding box center [583, 296] width 1167 height 532
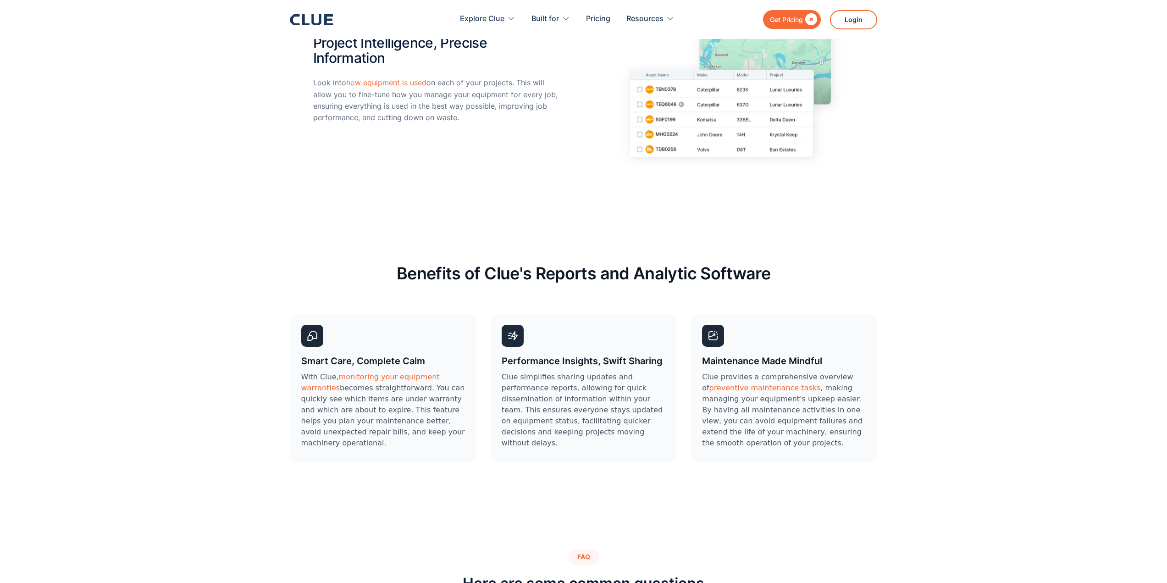
scroll to position [2615, 0]
drag, startPoint x: 398, startPoint y: 268, endPoint x: 772, endPoint y: 418, distance: 402.8
click at [714, 394] on div "Benefits of Clue's Reports and Analytic Software Smart Care, Complete Calm With…" at bounding box center [583, 376] width 587 height 229
click at [778, 418] on div "Clue provides a comprehensive overview of preventive maintenance tasks , making…" at bounding box center [784, 411] width 164 height 80
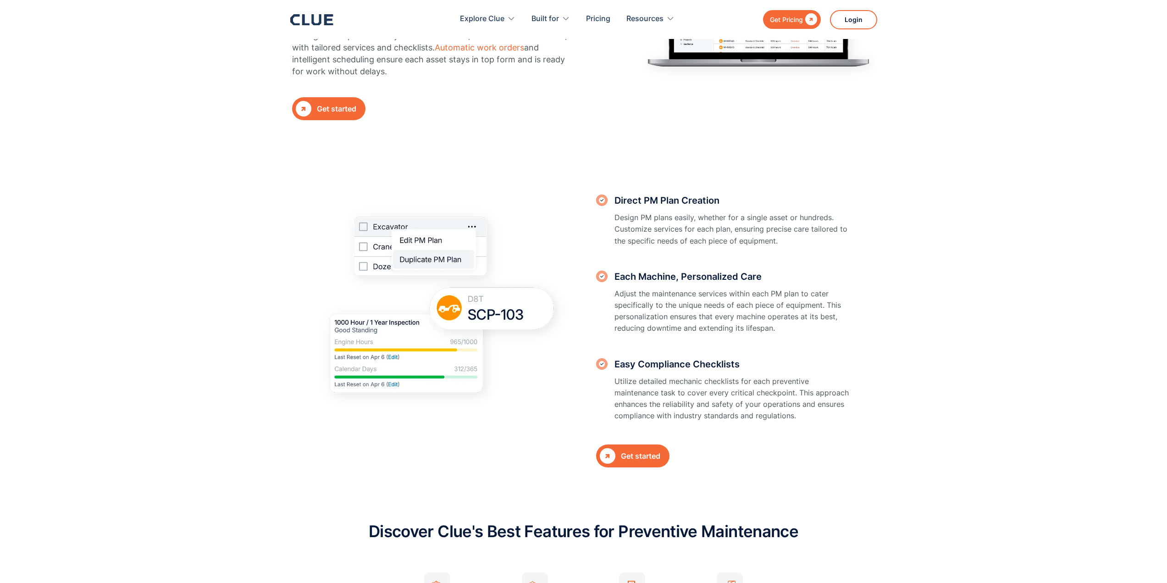
scroll to position [229, 0]
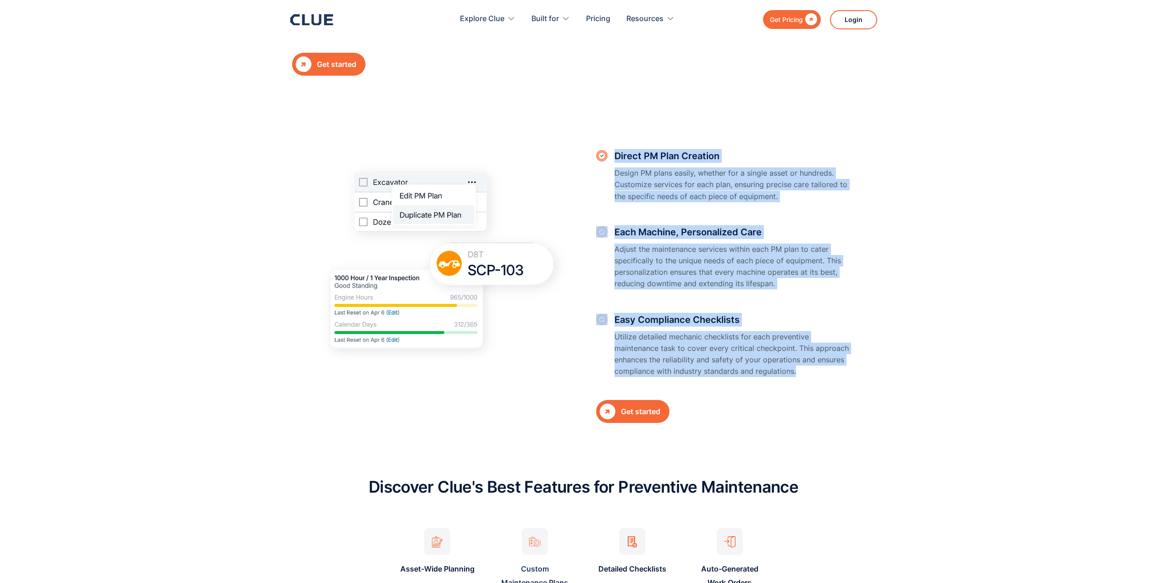
drag, startPoint x: 617, startPoint y: 154, endPoint x: 891, endPoint y: 356, distance: 340.2
click at [907, 372] on section "Direct PM Plan Creation Design PM plans easily, whether for a single asset or h…" at bounding box center [583, 272] width 1167 height 347
click at [822, 311] on div "Direct PM Plan Creation Design PM plans easily, whether for a single asset or h…" at bounding box center [725, 286] width 258 height 274
click at [694, 246] on p "Adjust the maintenance services within each PM plan to cater specifically to th…" at bounding box center [735, 267] width 240 height 46
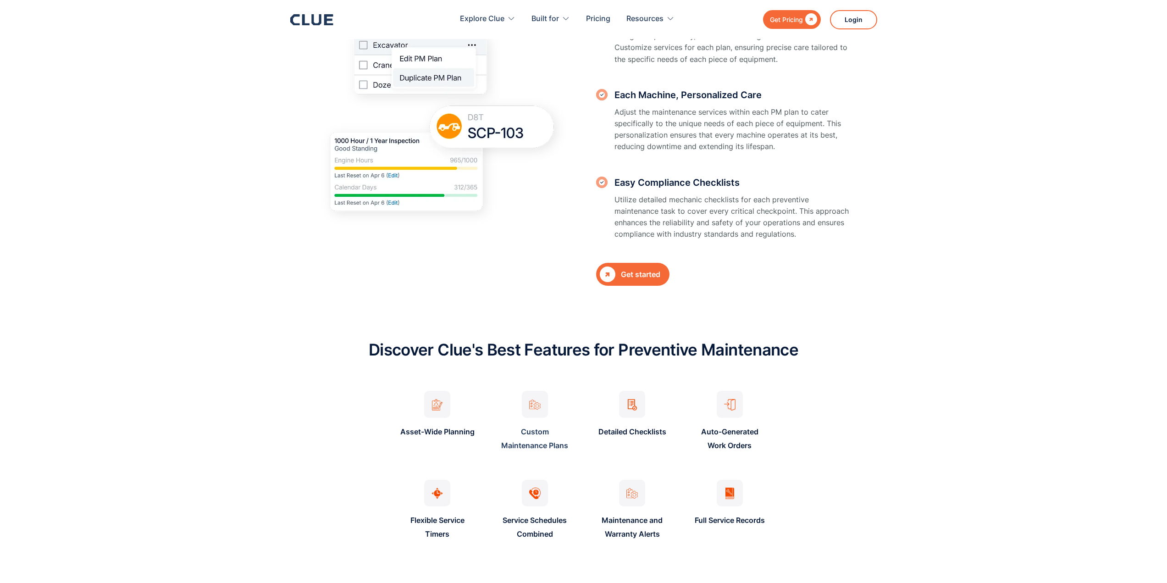
scroll to position [367, 0]
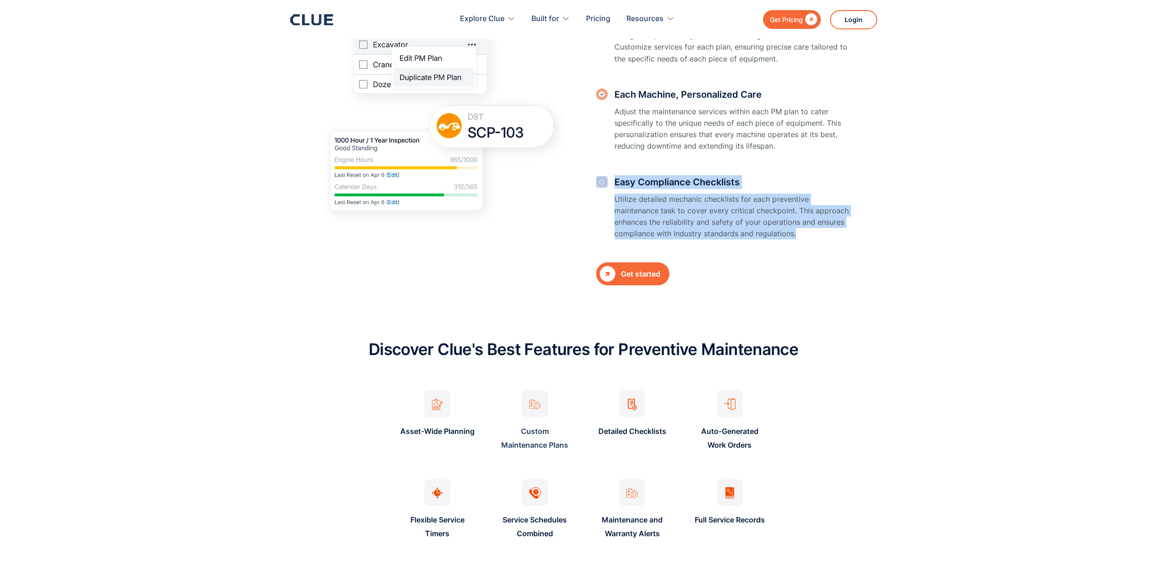
drag, startPoint x: 621, startPoint y: 180, endPoint x: 804, endPoint y: 249, distance: 195.3
click at [804, 249] on div "Direct PM Plan Creation Design PM plans easily, whether for a single asset or h…" at bounding box center [725, 148] width 258 height 274
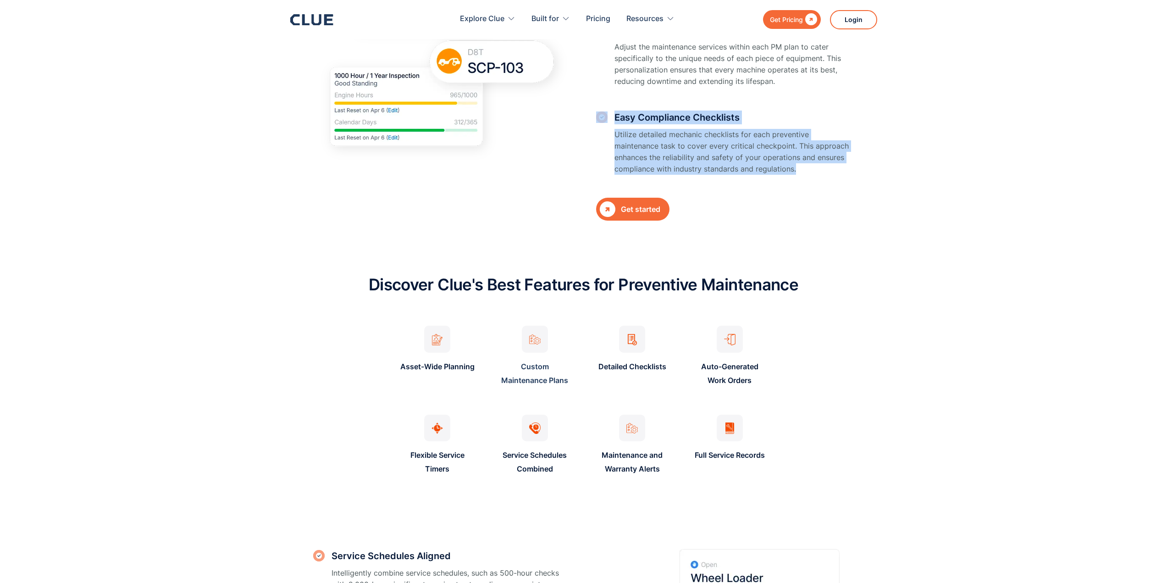
scroll to position [642, 0]
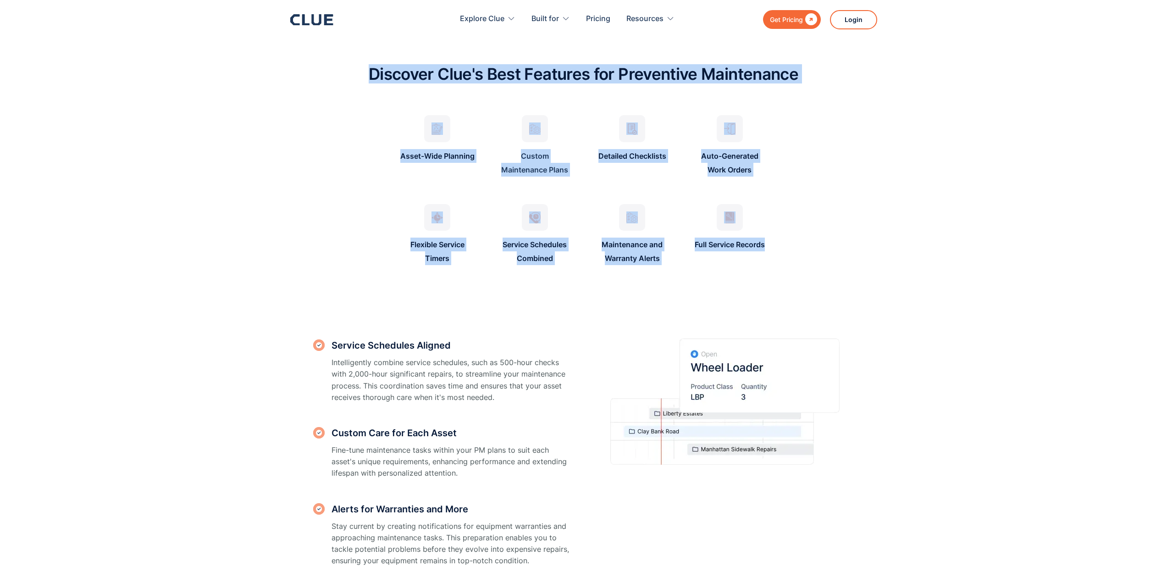
drag, startPoint x: 367, startPoint y: 72, endPoint x: 785, endPoint y: 272, distance: 463.1
click at [785, 272] on section "Discover Clue's Best Features for Preventive Maintenance Asset-Wide Planning Cu…" at bounding box center [583, 160] width 1167 height 255
click at [790, 273] on section "Discover Clue's Best Features for Preventive Maintenance Asset-Wide Planning Cu…" at bounding box center [583, 160] width 1167 height 255
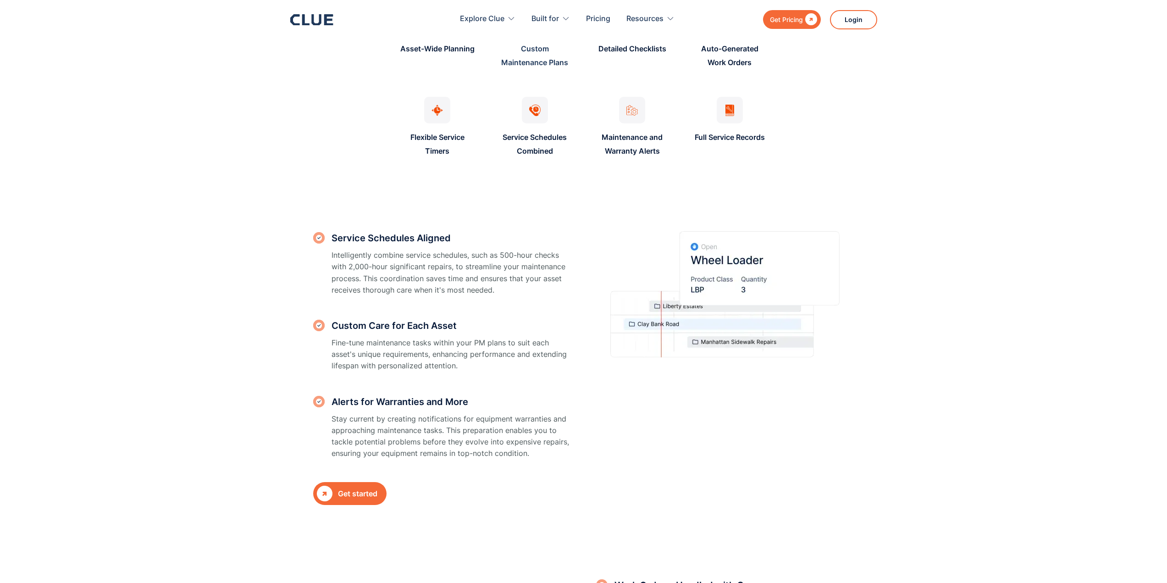
scroll to position [780, 0]
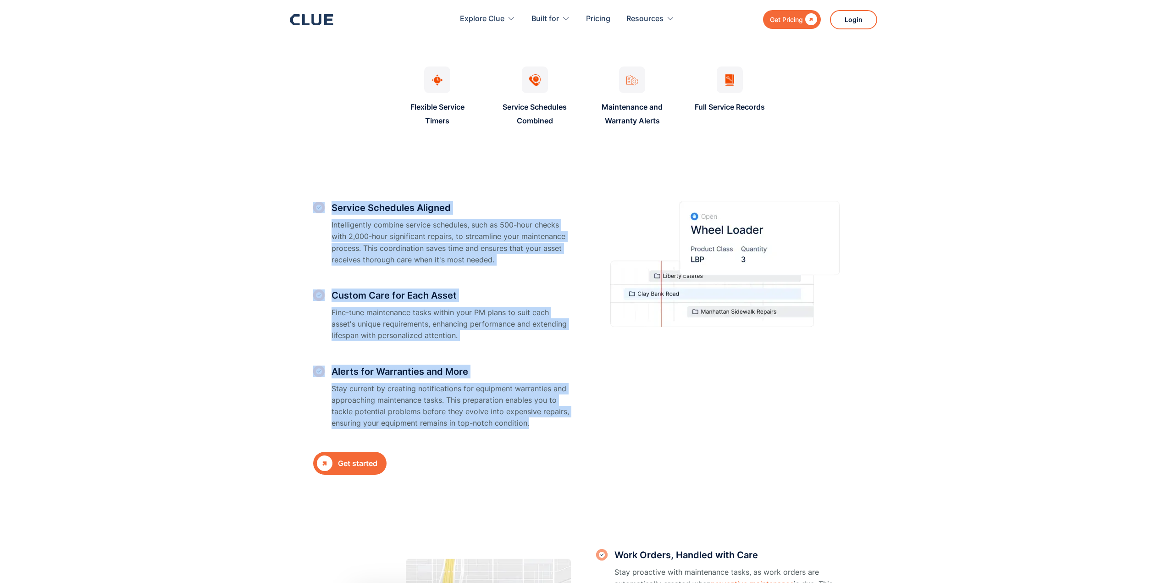
drag, startPoint x: 308, startPoint y: 203, endPoint x: 560, endPoint y: 424, distance: 335.1
click at [560, 424] on section "Service Schedules Aligned Intelligently combine service schedules, such as 500-…" at bounding box center [583, 323] width 1167 height 347
click at [510, 354] on div "Service Schedules Aligned Intelligently combine service schedules, such as 500-…" at bounding box center [442, 338] width 258 height 274
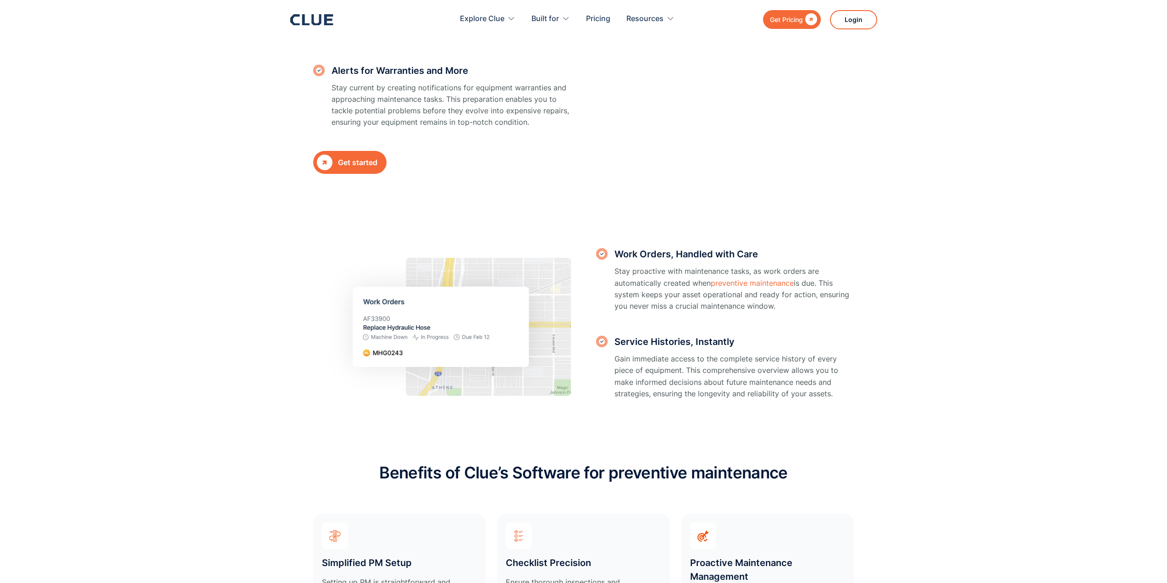
scroll to position [1101, 0]
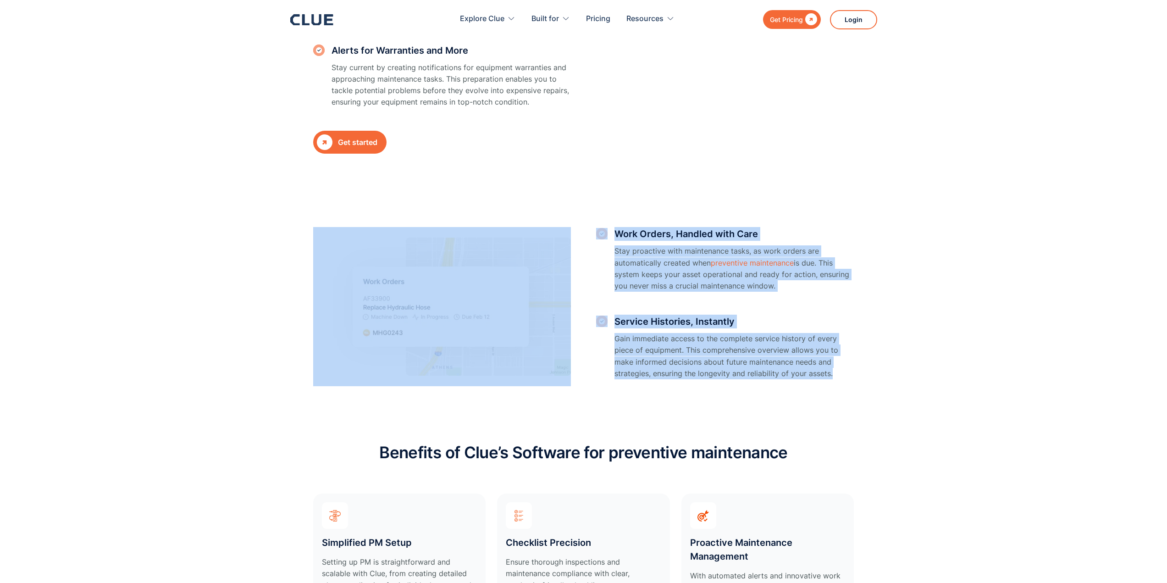
drag, startPoint x: 583, startPoint y: 229, endPoint x: 850, endPoint y: 377, distance: 305.5
click at [850, 377] on div "Work Orders, Handled with Care Stay proactive with maintenance tasks, as work o…" at bounding box center [583, 307] width 541 height 161
click at [862, 365] on section "Work Orders, Handled with Care Stay proactive with maintenance tasks, as work o…" at bounding box center [583, 294] width 1167 height 235
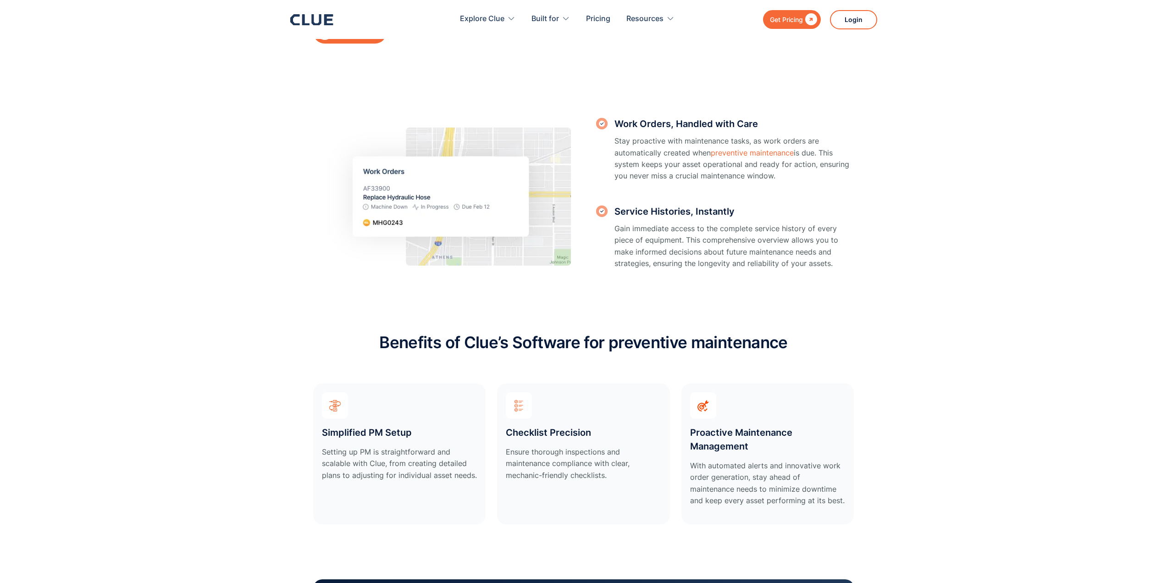
scroll to position [1376, 0]
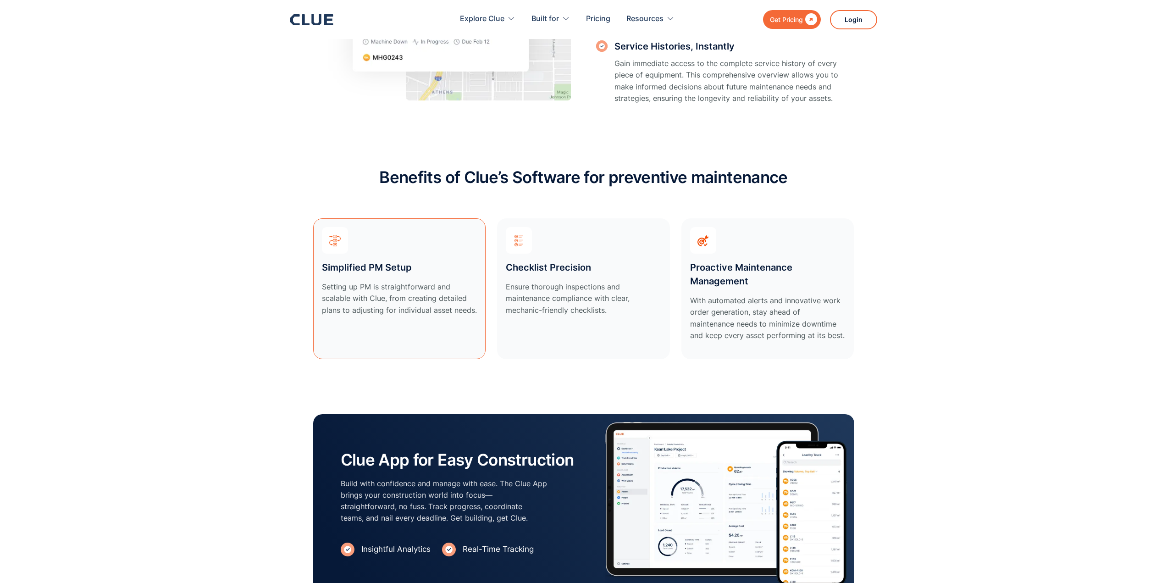
click at [403, 283] on p "Setting up PM is straightforward and scalable with Clue, from creating detailed…" at bounding box center [400, 298] width 156 height 35
click at [582, 282] on p "Ensure thorough inspections and maintenance compliance with clear, mechanic-fri…" at bounding box center [584, 298] width 156 height 35
click at [751, 296] on p "With automated alerts and innovative work order generation, stay ahead of maint…" at bounding box center [768, 318] width 156 height 46
drag, startPoint x: 379, startPoint y: 297, endPoint x: 394, endPoint y: 297, distance: 14.7
click at [380, 297] on p "Setting up PM is straightforward and scalable with Clue, from creating detailed…" at bounding box center [400, 298] width 156 height 35
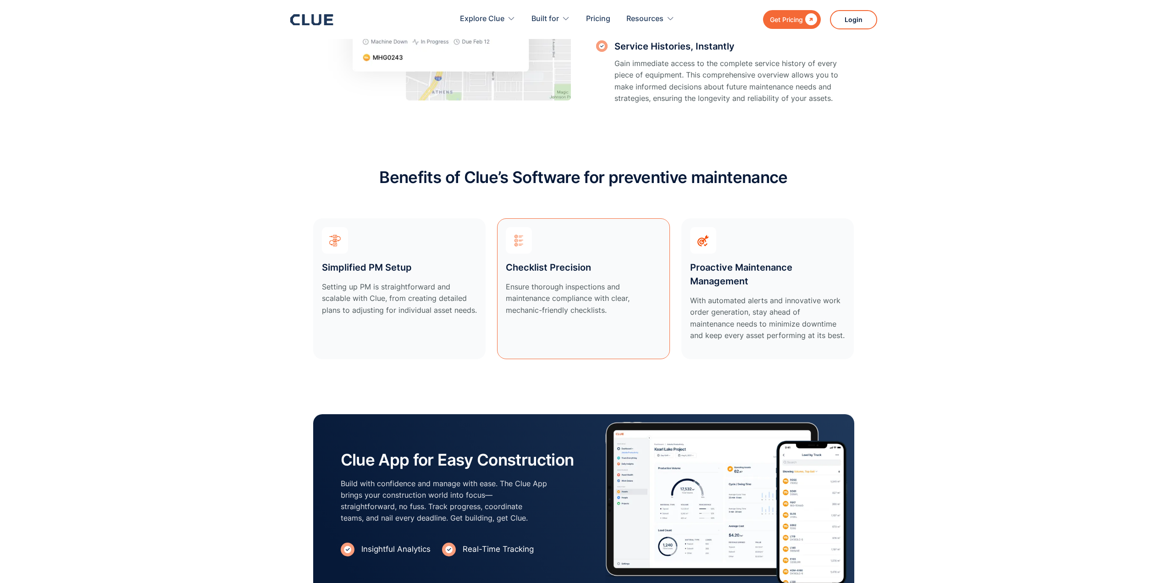
click at [614, 291] on p "Ensure thorough inspections and maintenance compliance with clear, mechanic-fri…" at bounding box center [584, 298] width 156 height 35
click at [758, 300] on p "With automated alerts and innovative work order generation, stay ahead of maint…" at bounding box center [768, 318] width 156 height 46
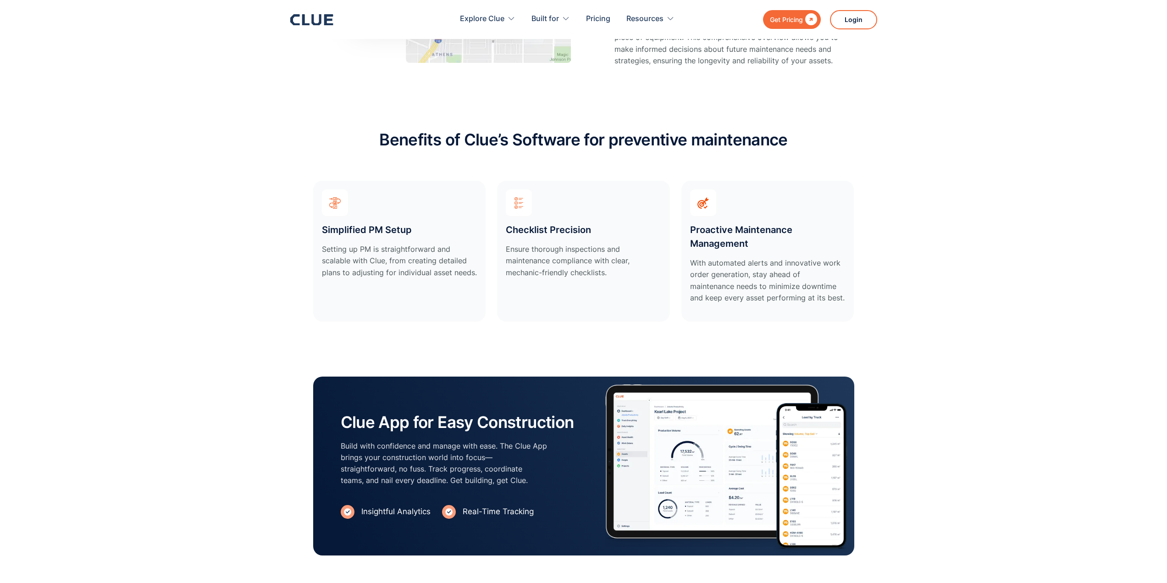
scroll to position [1605, 0]
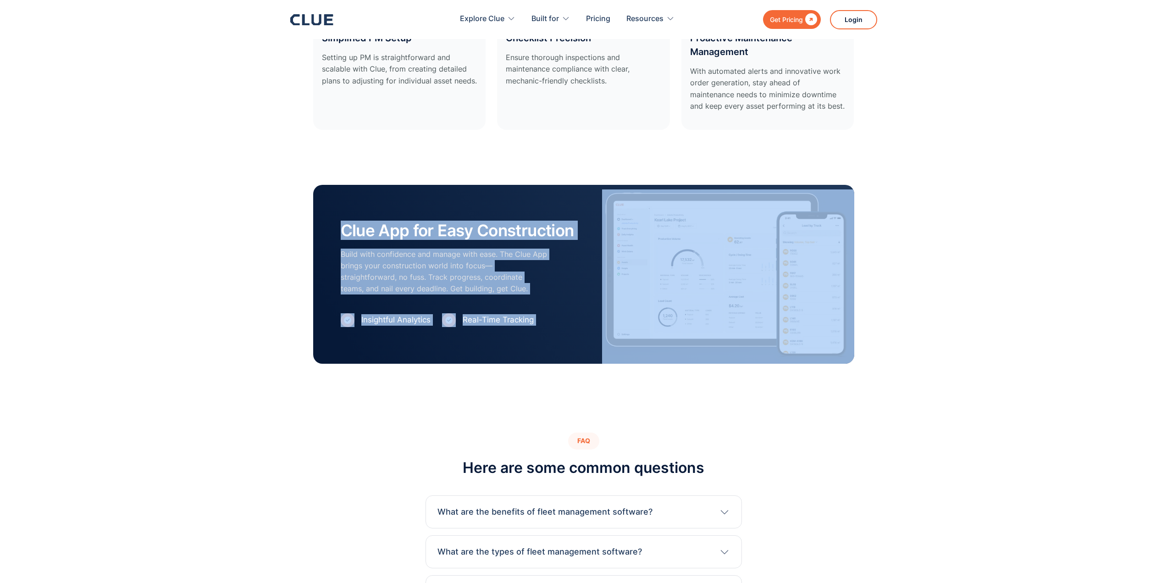
drag, startPoint x: 341, startPoint y: 232, endPoint x: 842, endPoint y: 344, distance: 513.7
click at [842, 344] on div "Clue App for Easy Construction Build with confidence and manage with ease. The …" at bounding box center [583, 274] width 541 height 179
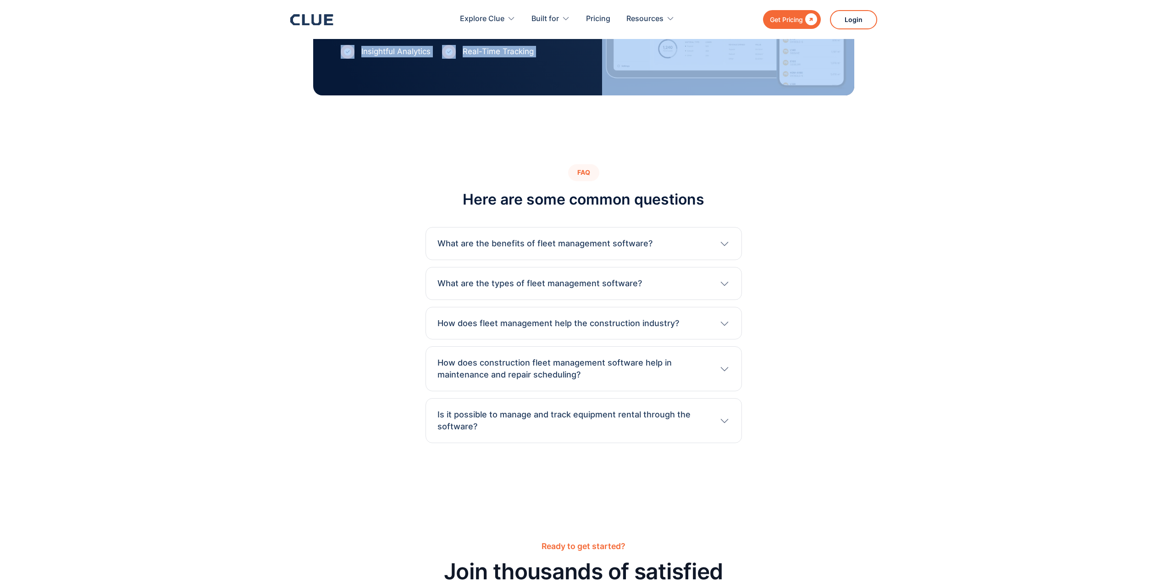
scroll to position [1881, 0]
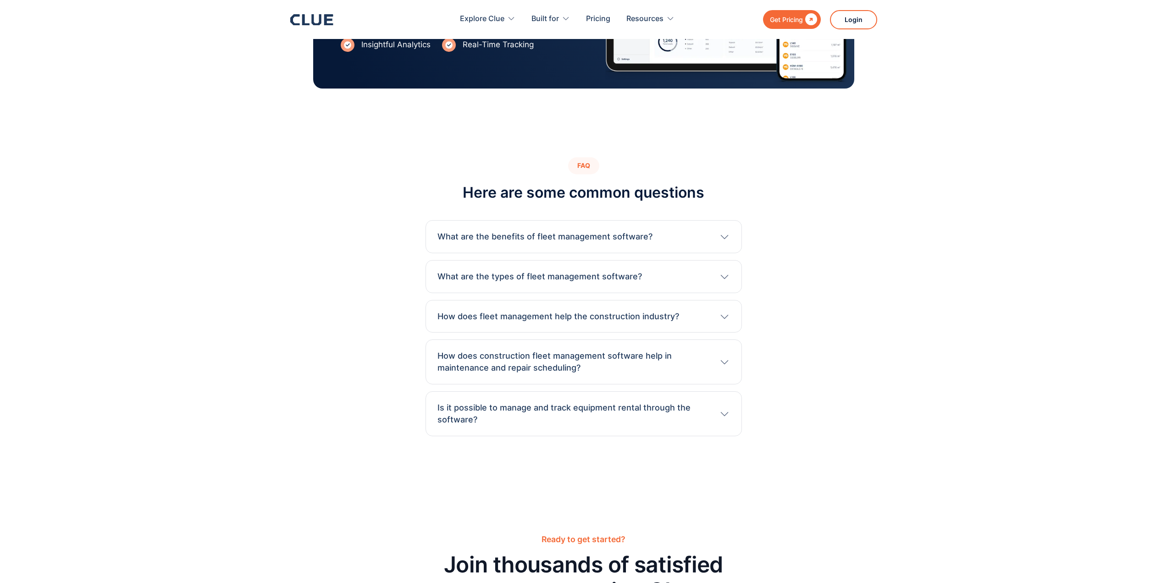
click at [607, 311] on h3 "How does fleet management help the construction industry?" at bounding box center [559, 317] width 242 height 12
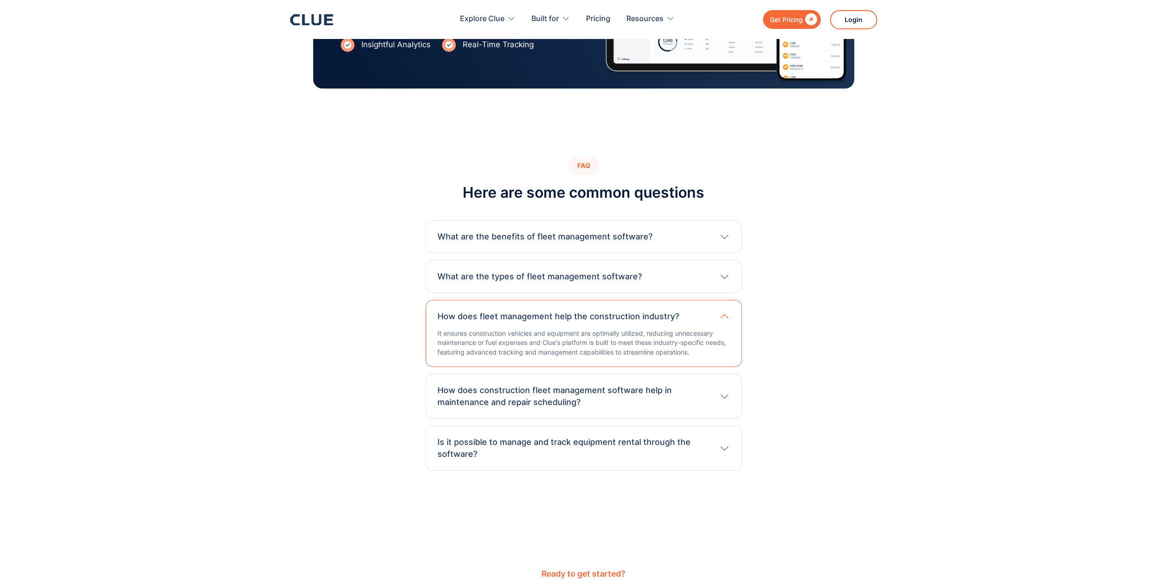
click at [607, 284] on div "What are the types of fleet management software? Fleet management software vari…" at bounding box center [584, 276] width 317 height 33
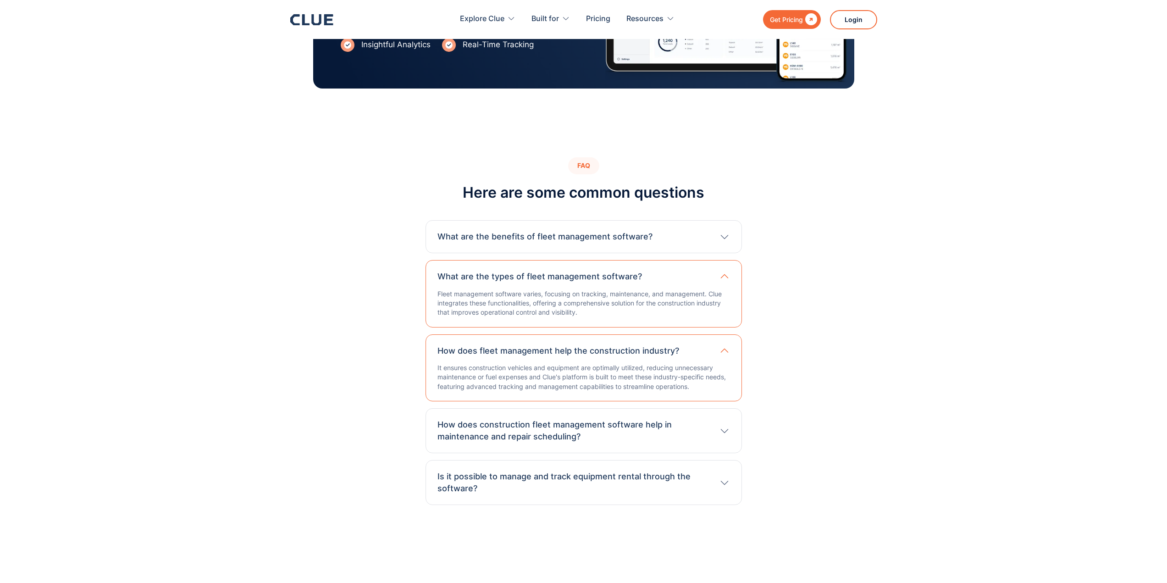
click at [634, 240] on h3 "What are the benefits of fleet management software?" at bounding box center [545, 237] width 215 height 12
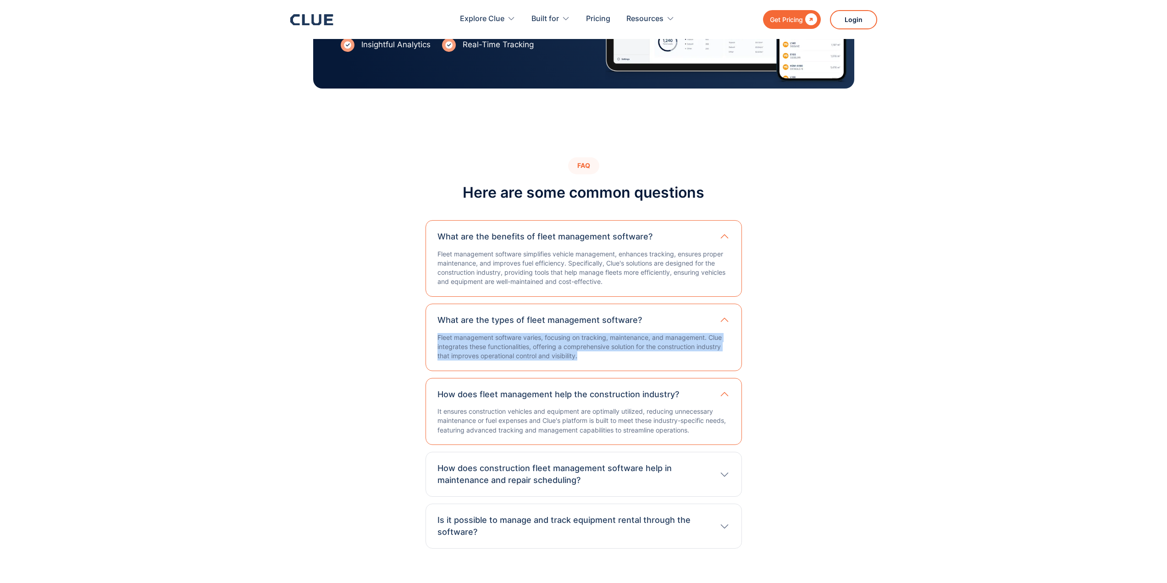
drag, startPoint x: 438, startPoint y: 335, endPoint x: 722, endPoint y: 362, distance: 285.3
click at [664, 360] on p "Fleet management software varies, focusing on tracking, maintenance, and manage…" at bounding box center [584, 347] width 293 height 28
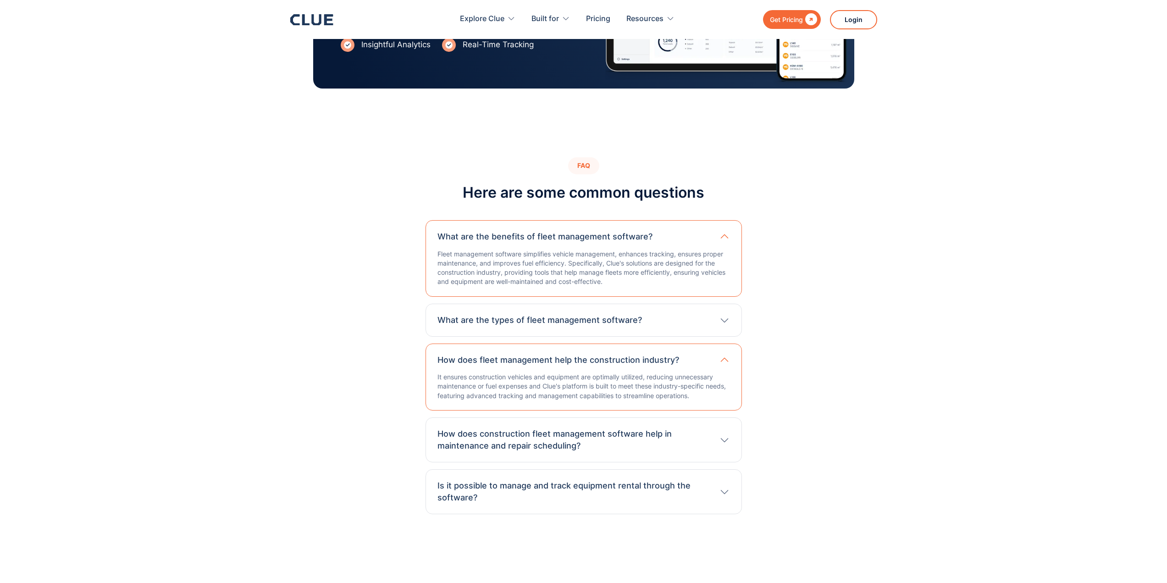
click at [609, 443] on h3 "How does construction fleet management software help in maintenance and repair …" at bounding box center [574, 440] width 272 height 24
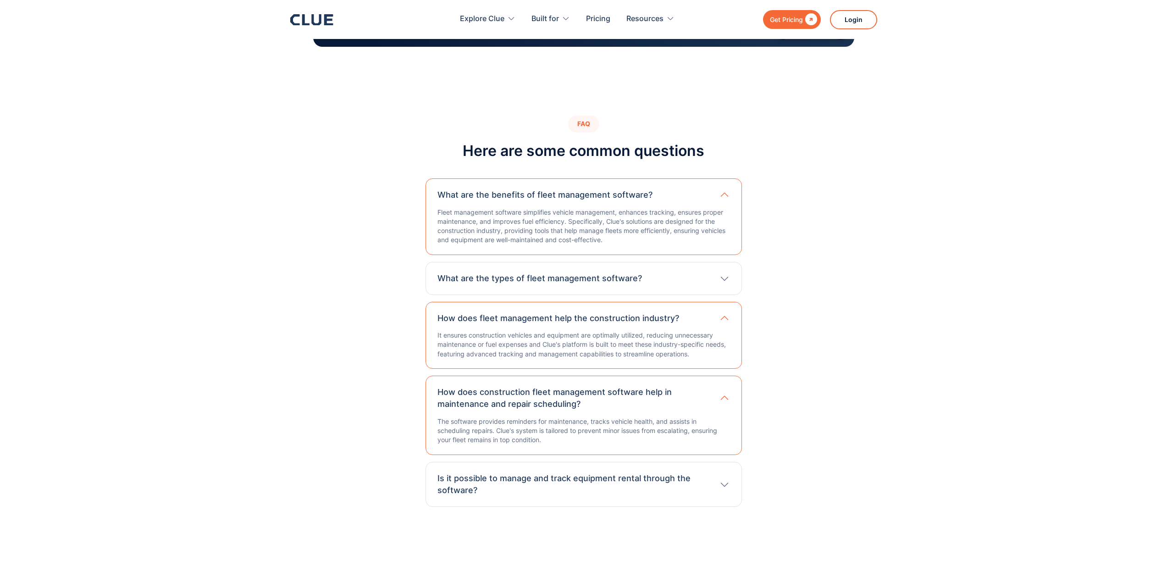
scroll to position [1927, 0]
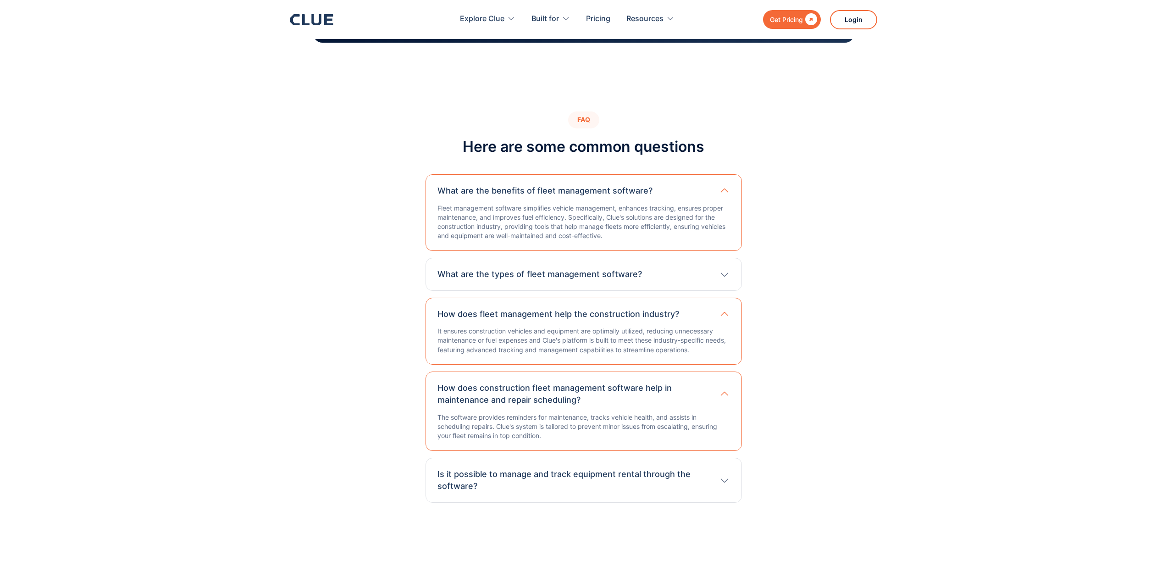
click at [601, 477] on h3 "Is it possible to manage and track equipment rental through the software?" at bounding box center [574, 480] width 272 height 24
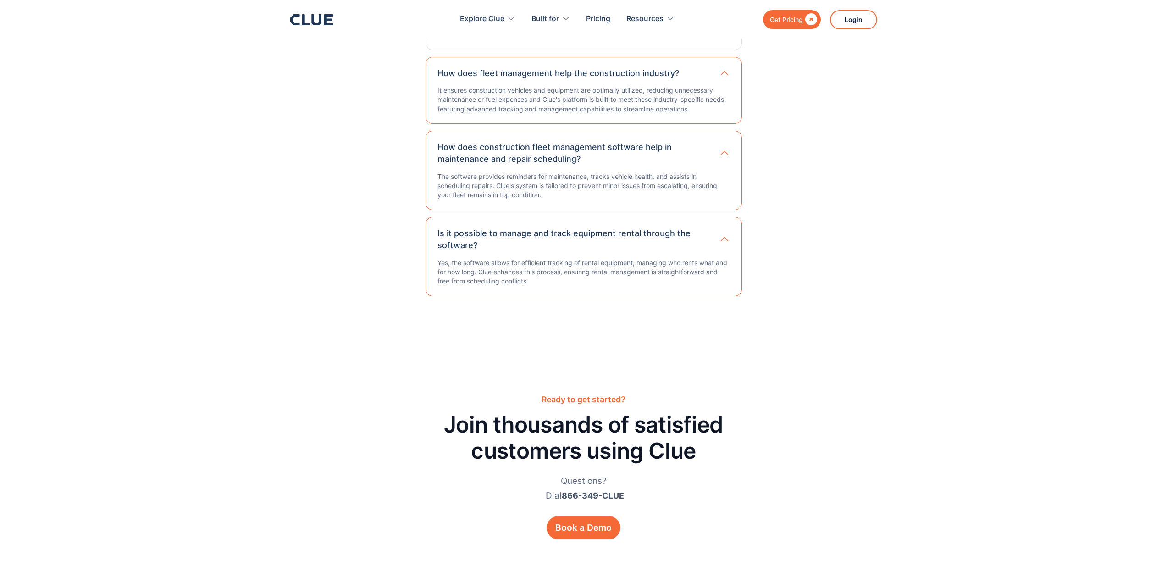
scroll to position [2202, 0]
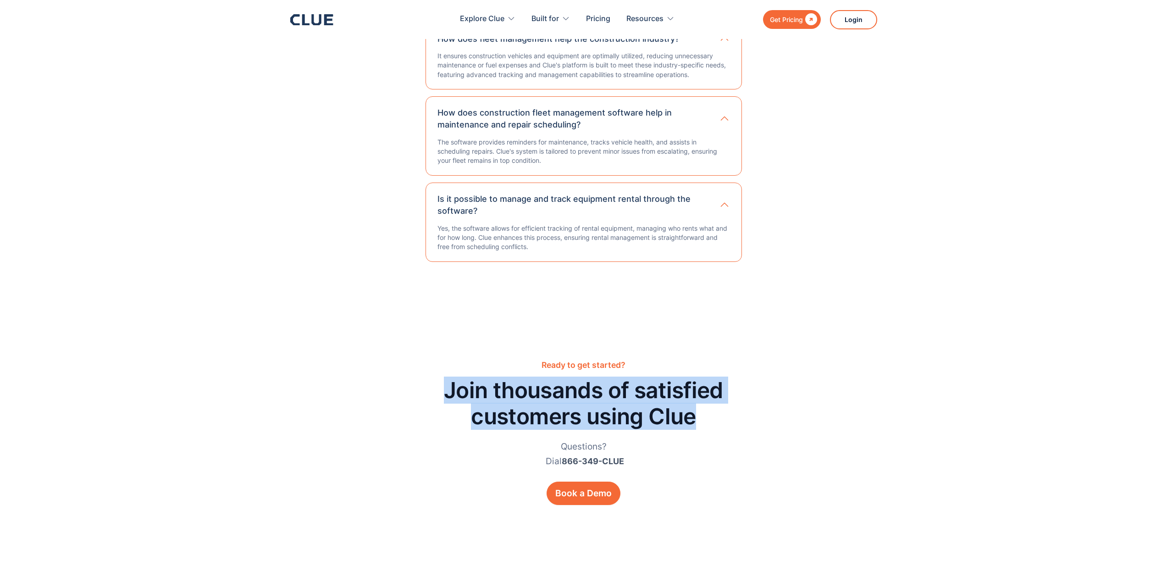
drag, startPoint x: 444, startPoint y: 389, endPoint x: 737, endPoint y: 422, distance: 294.6
click at [737, 422] on h2 "Join thousands of satisfied customers using Clue" at bounding box center [584, 403] width 352 height 53
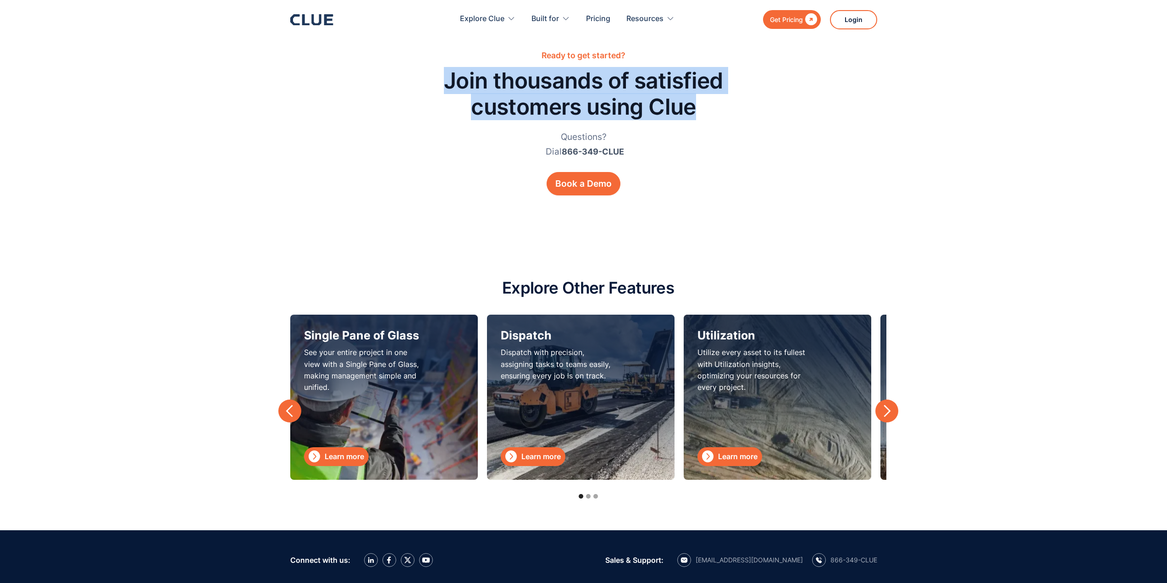
scroll to position [2523, 0]
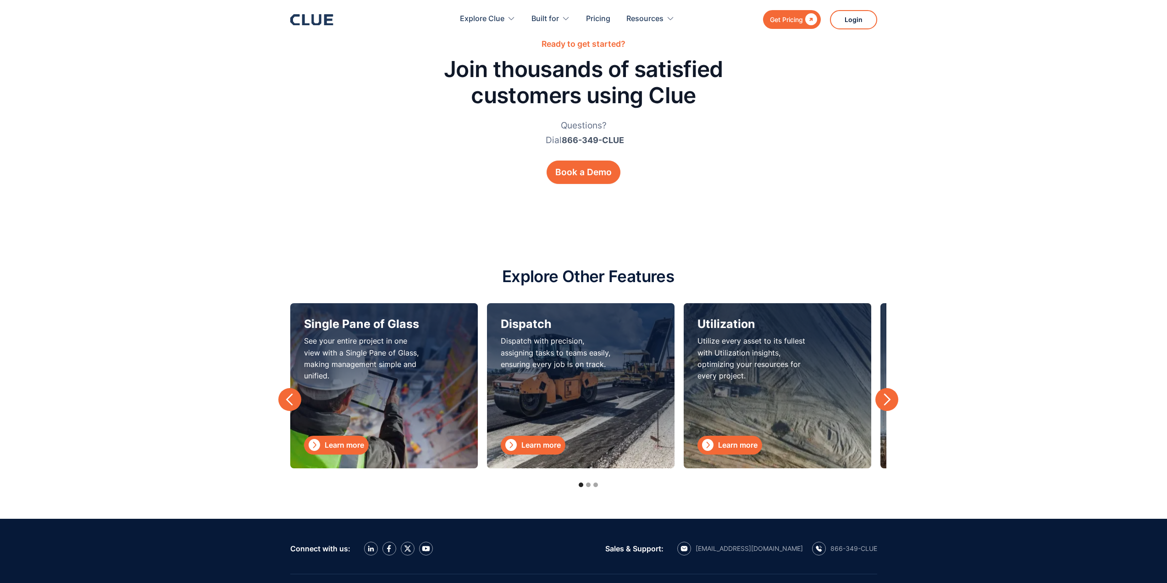
click at [589, 484] on div "Show slide 2 of 3" at bounding box center [588, 485] width 5 height 5
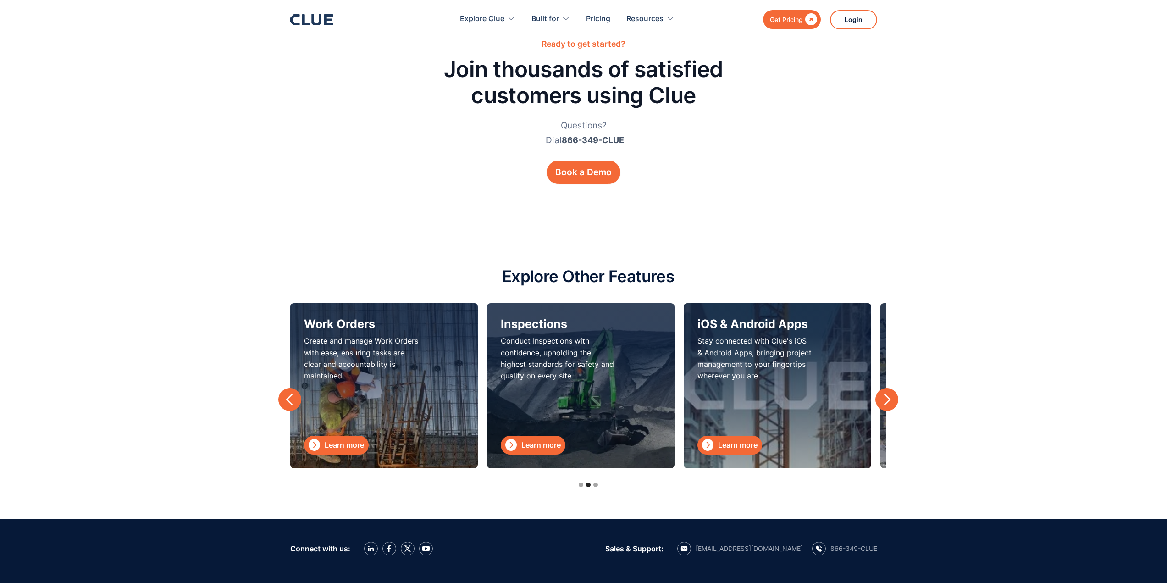
click at [598, 484] on div "Show slide 3 of 3" at bounding box center [596, 485] width 5 height 5
